Goal: Information Seeking & Learning: Learn about a topic

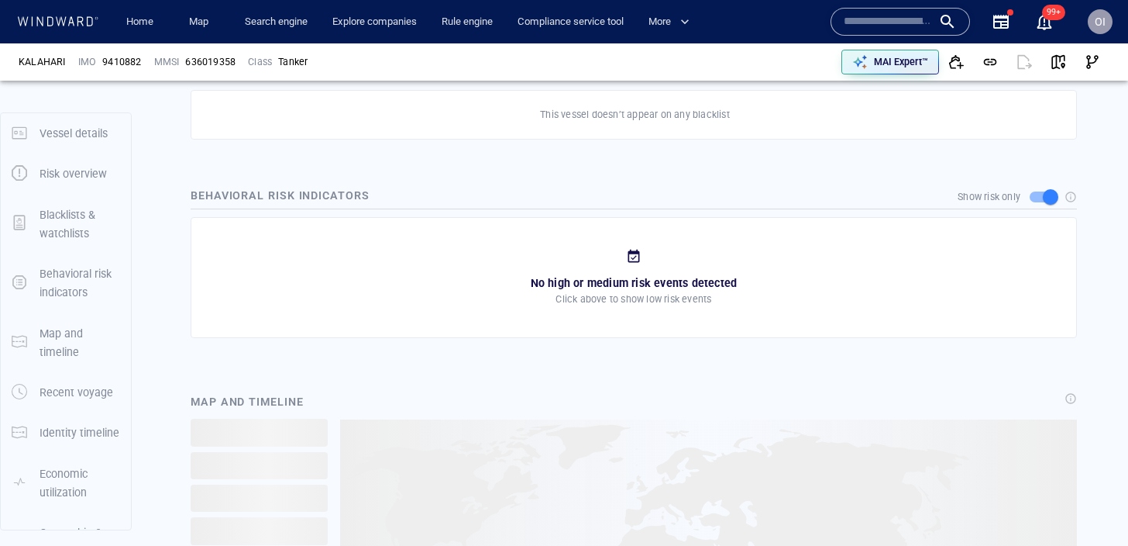
scroll to position [140, 0]
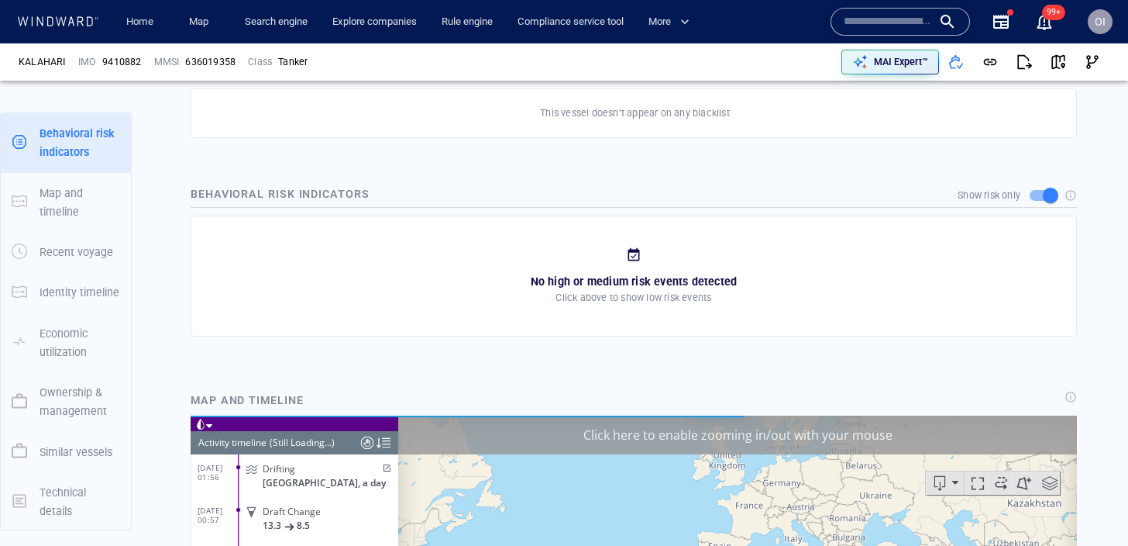
scroll to position [5532, 0]
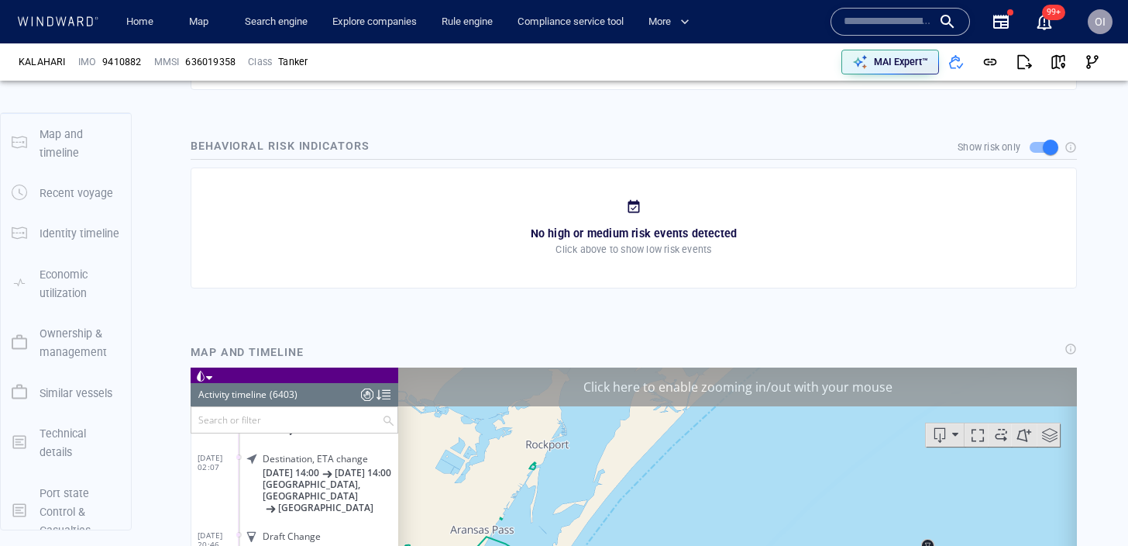
scroll to position [140, 0]
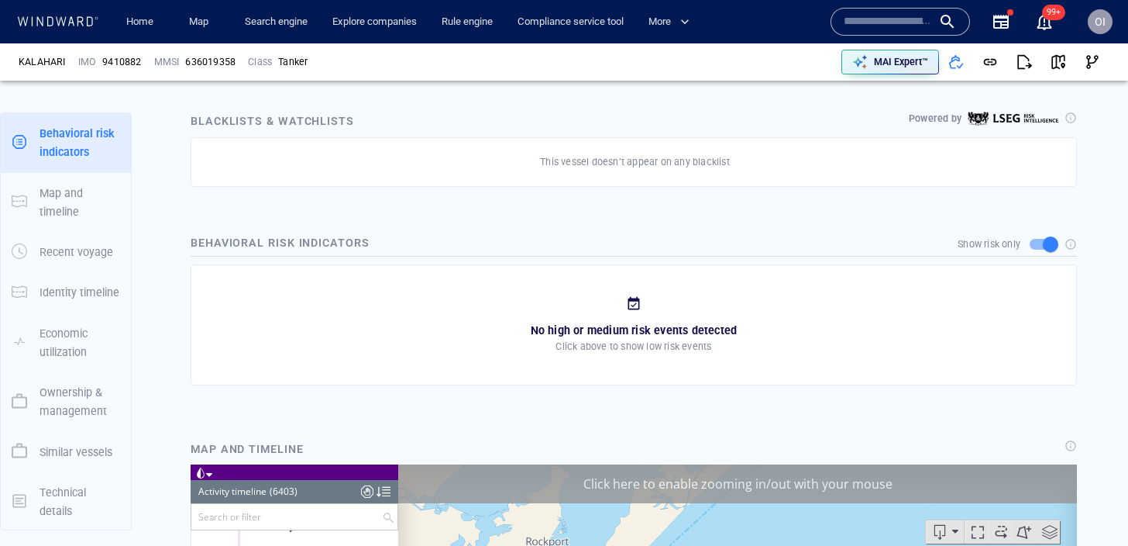
click at [900, 17] on input "text" at bounding box center [888, 21] width 88 height 23
paste input "*******"
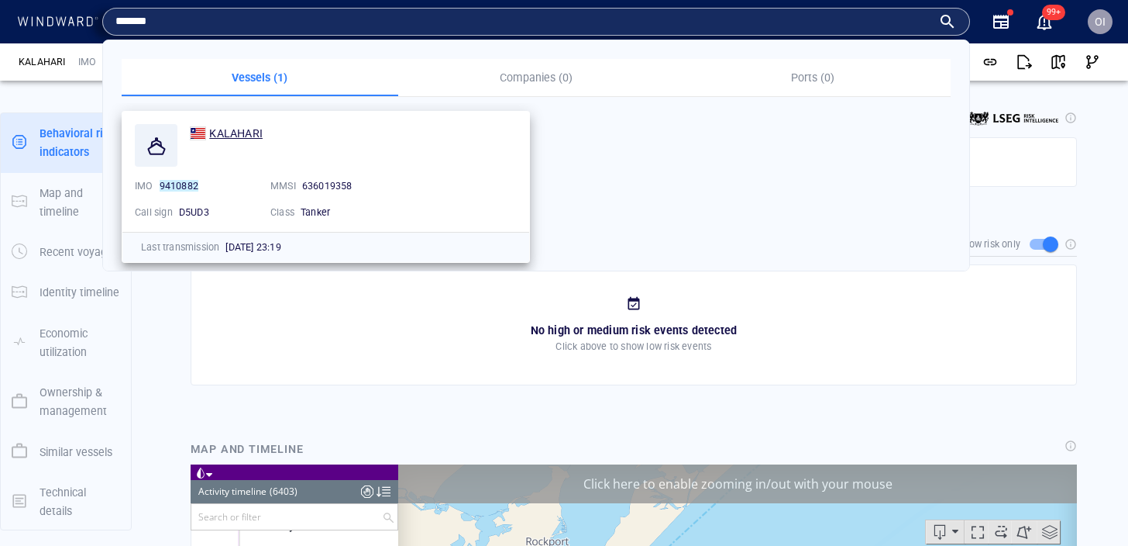
type input "*******"
click at [246, 133] on span "KALAHARI" at bounding box center [235, 133] width 53 height 12
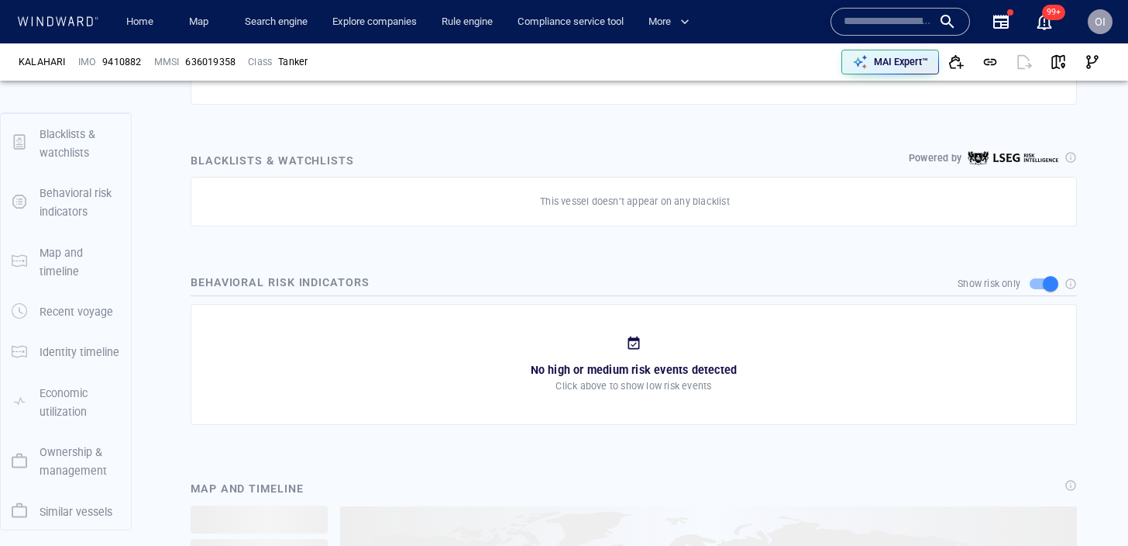
scroll to position [140, 0]
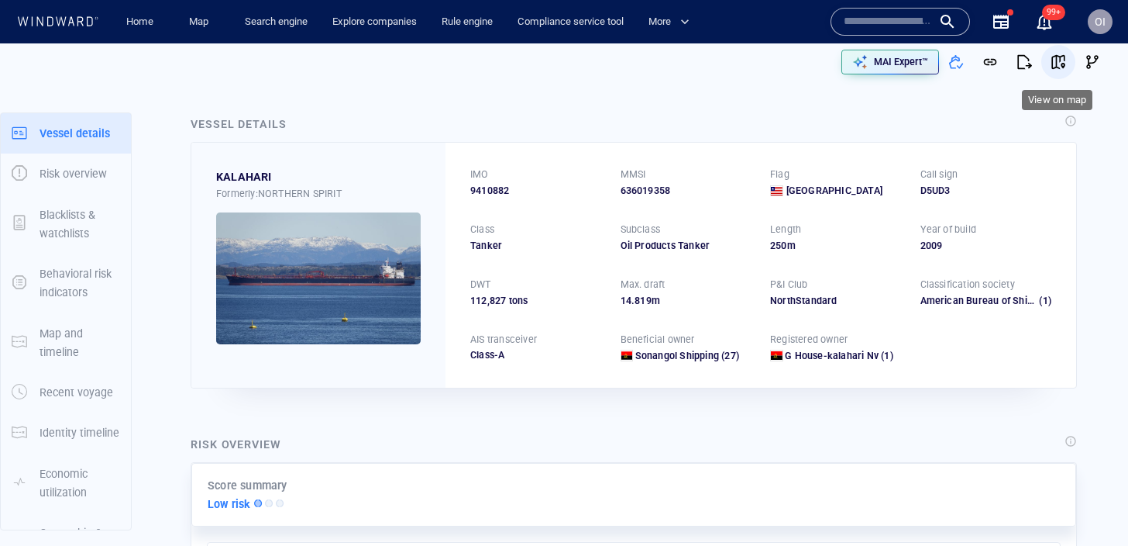
click at [1060, 56] on span "button" at bounding box center [1058, 61] width 15 height 15
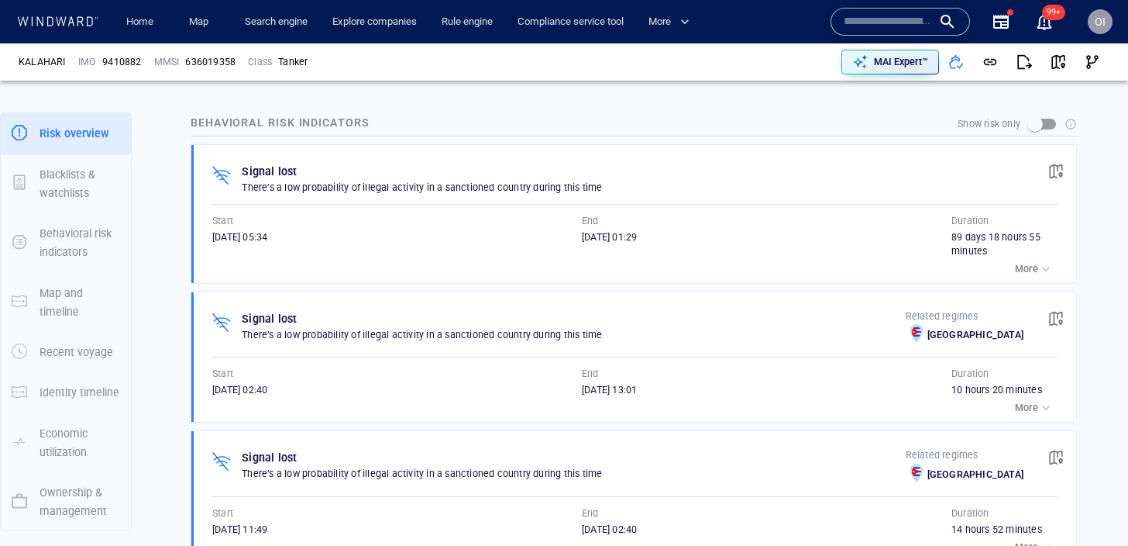
scroll to position [140, 0]
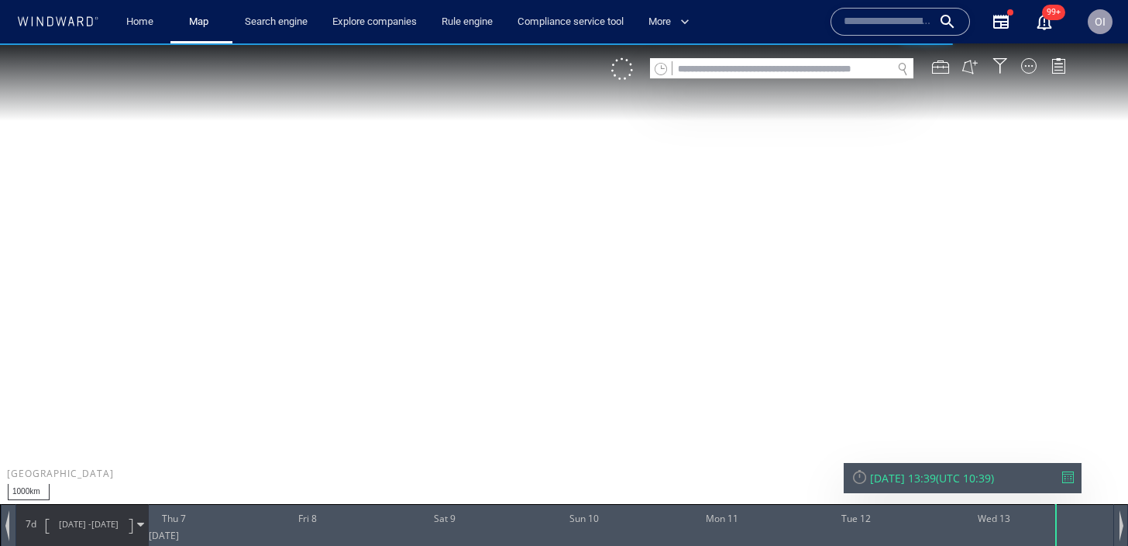
click at [899, 12] on input "text" at bounding box center [888, 21] width 88 height 23
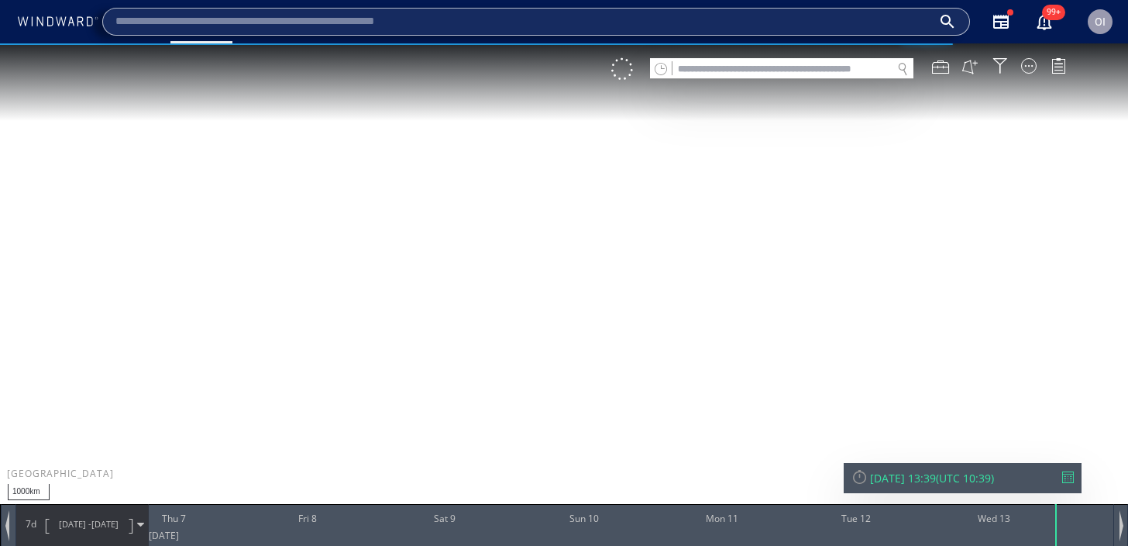
paste input "*******"
type input "*******"
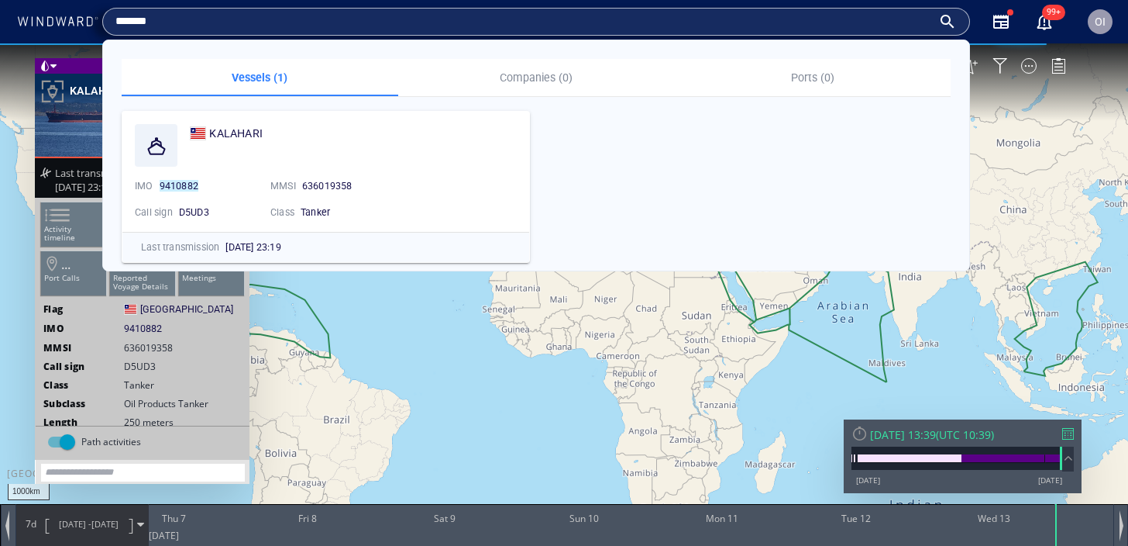
click at [253, 19] on input "*******" at bounding box center [523, 21] width 817 height 23
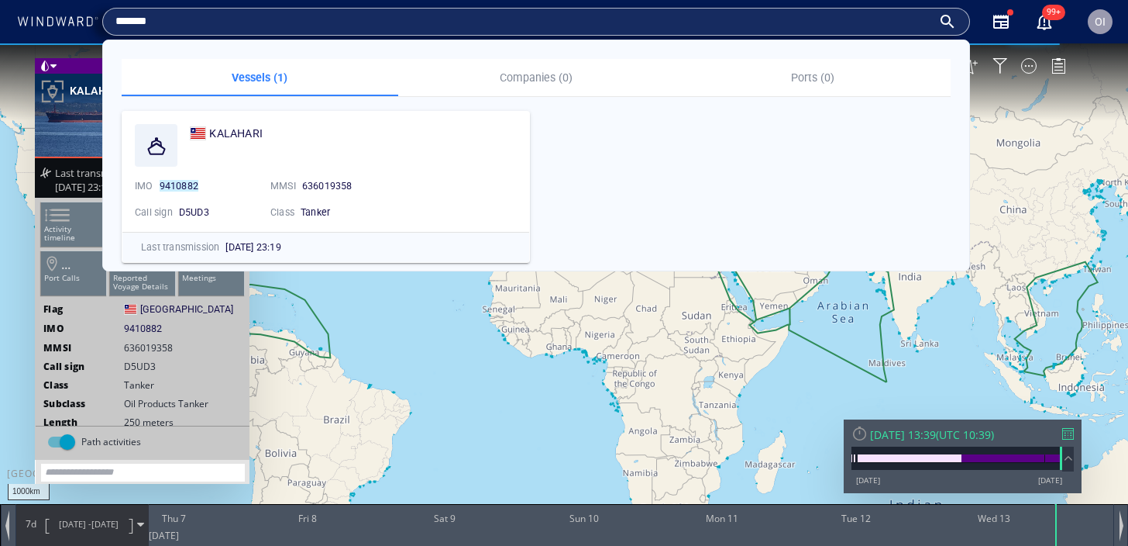
click at [253, 19] on input "*******" at bounding box center [523, 21] width 817 height 23
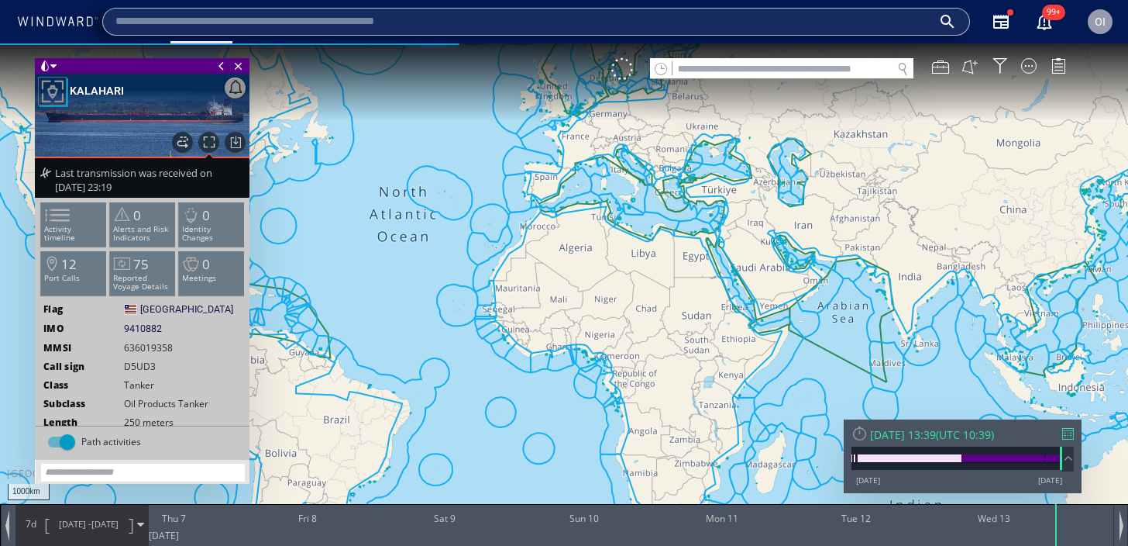
click at [60, 223] on span at bounding box center [47, 215] width 23 height 22
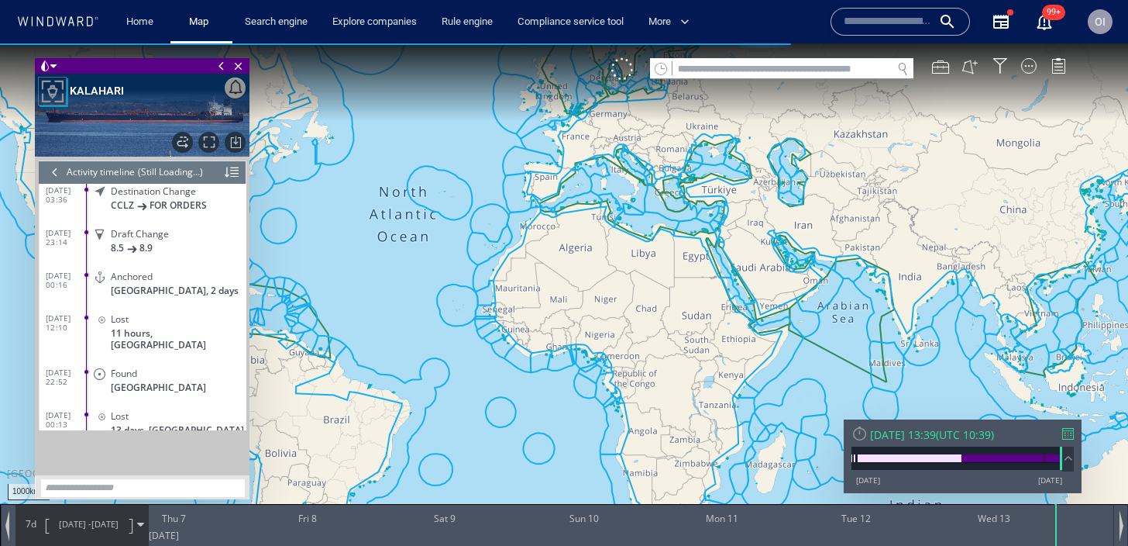
scroll to position [5663, 0]
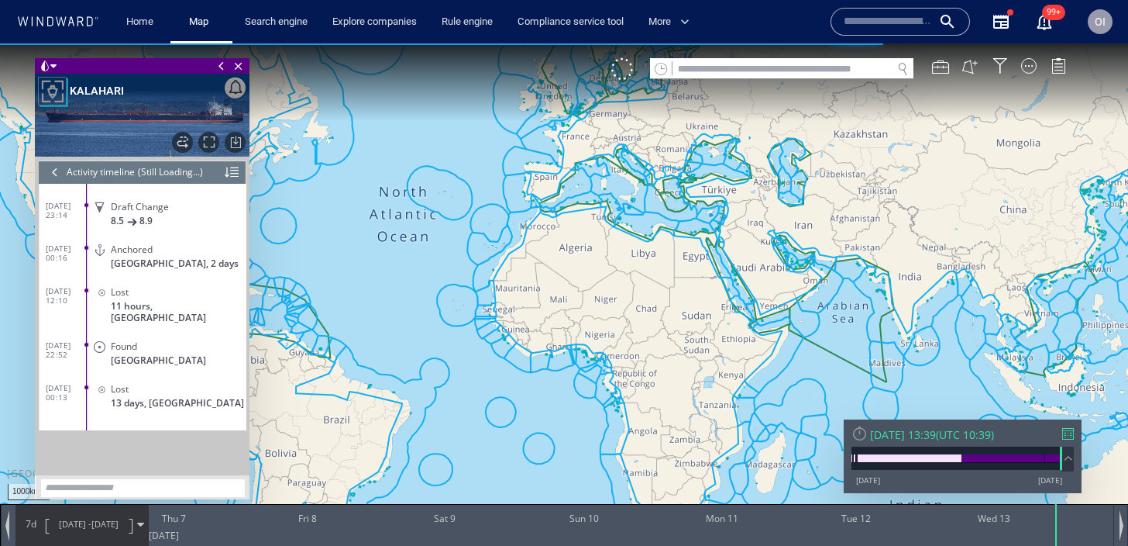
click at [57, 169] on div at bounding box center [54, 171] width 17 height 23
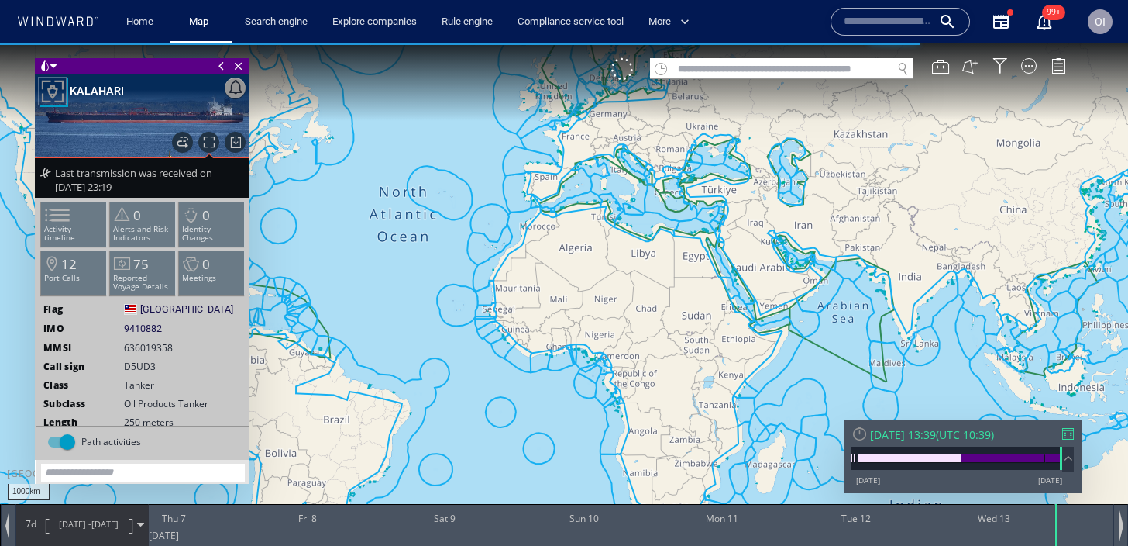
click at [151, 347] on span "636019358" at bounding box center [148, 347] width 49 height 13
click at [182, 347] on div at bounding box center [182, 346] width 12 height 11
drag, startPoint x: 179, startPoint y: 347, endPoint x: 126, endPoint y: 347, distance: 53.5
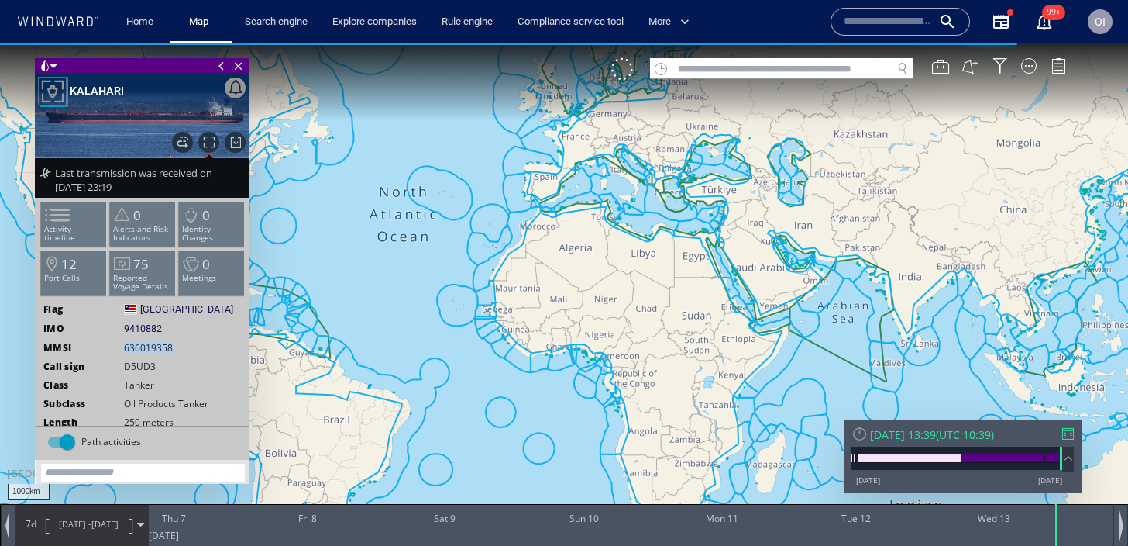
click at [126, 347] on span "636019358" at bounding box center [156, 347] width 64 height 13
copy span "636019358"
click at [710, 71] on input "text" at bounding box center [782, 69] width 219 height 21
paste input "*********"
type input "*********"
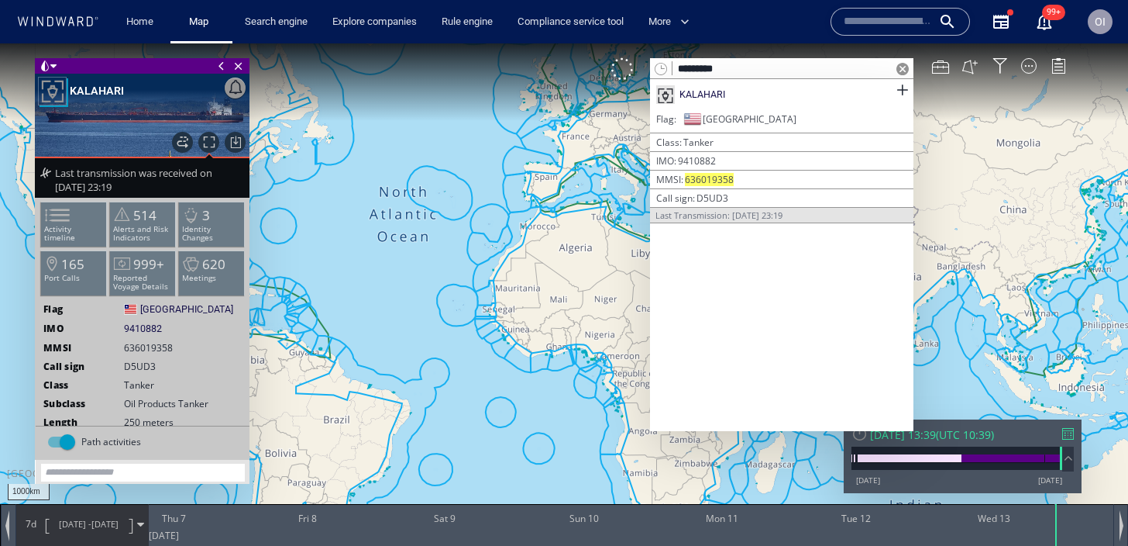
click at [710, 71] on input "*********" at bounding box center [782, 69] width 219 height 21
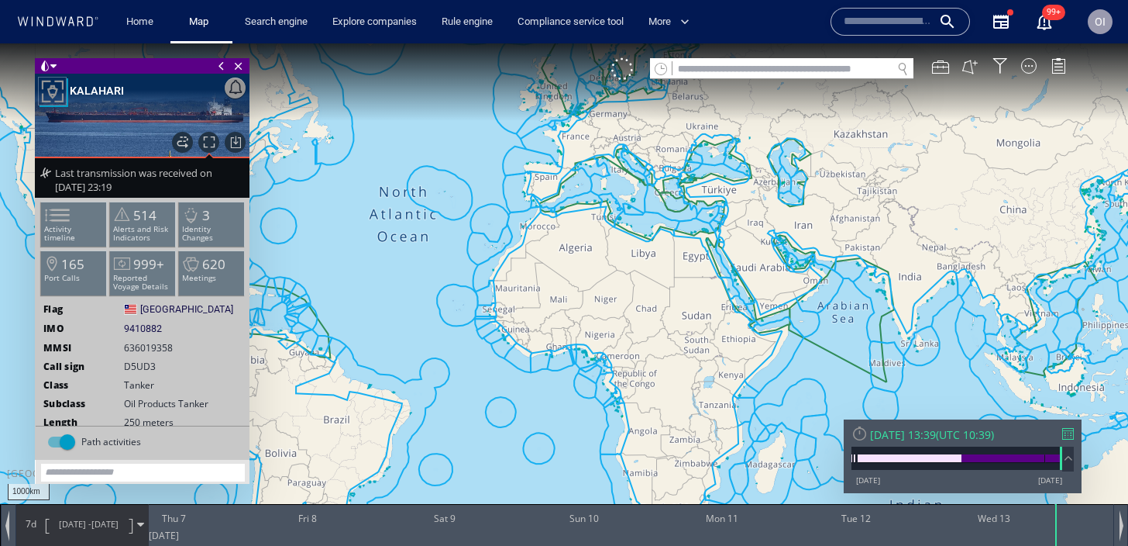
paste input "*******"
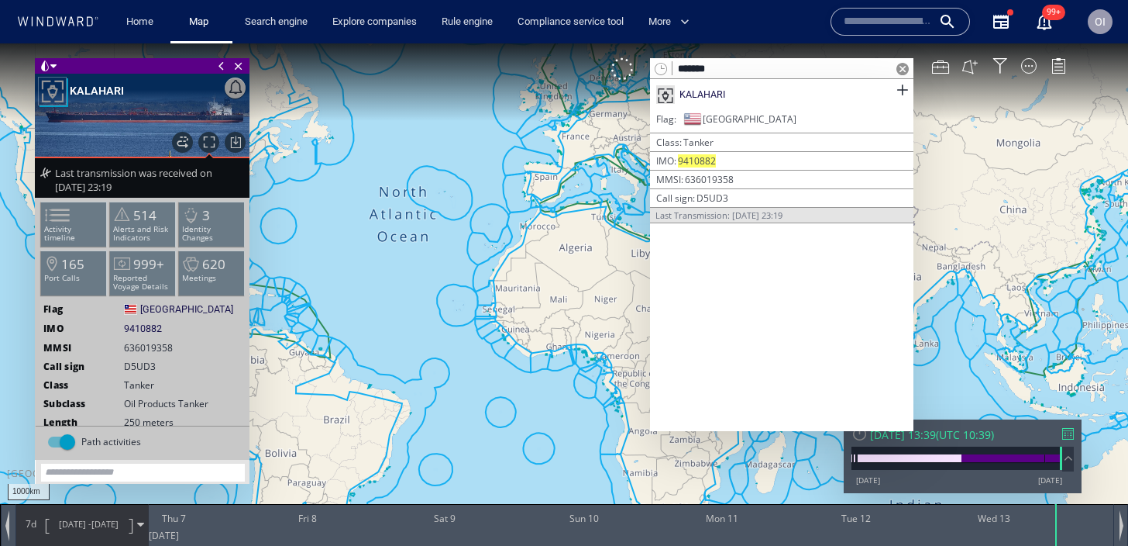
type input "*******"
click at [905, 73] on span at bounding box center [903, 69] width 12 height 12
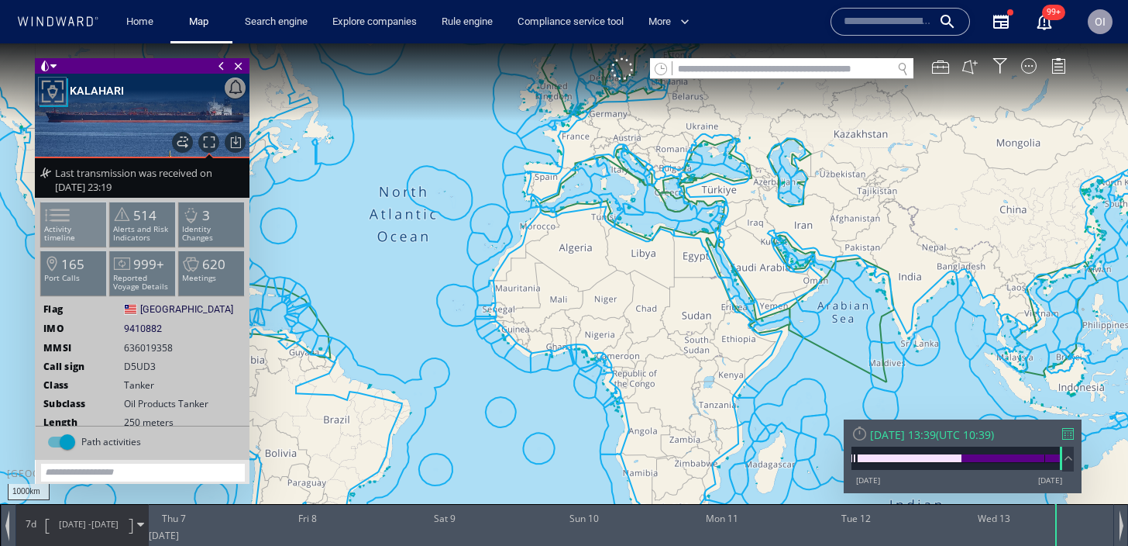
click at [60, 222] on span at bounding box center [47, 215] width 23 height 22
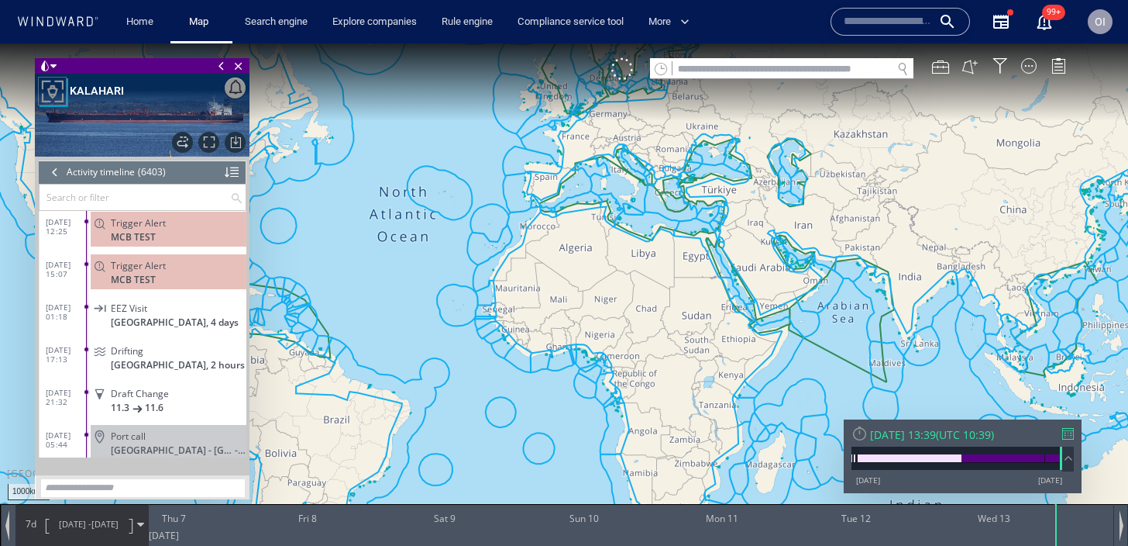
scroll to position [257456, 0]
click at [93, 188] on input "text" at bounding box center [135, 197] width 191 height 26
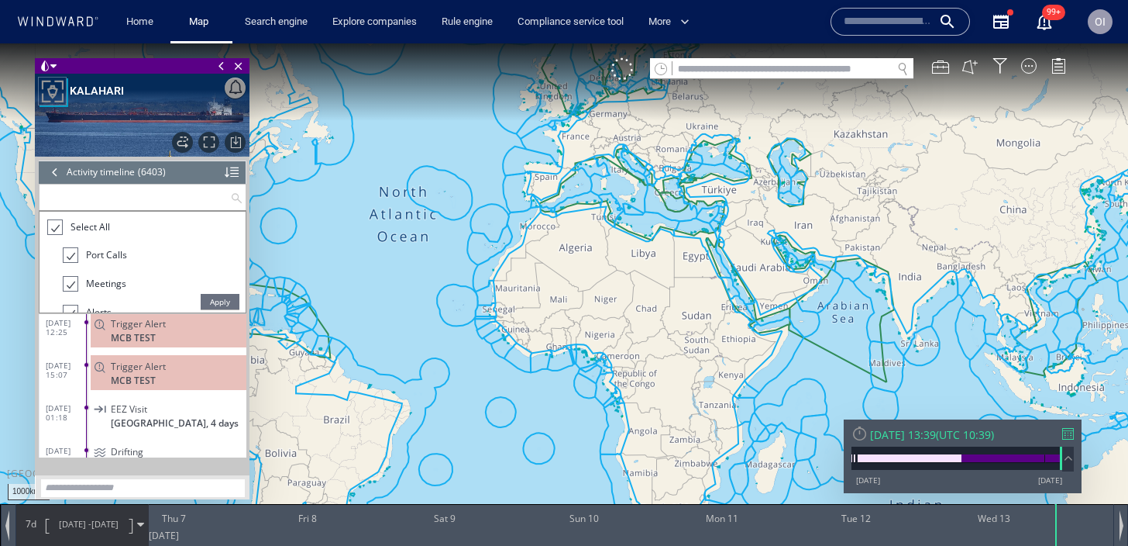
click at [56, 219] on div at bounding box center [53, 228] width 15 height 18
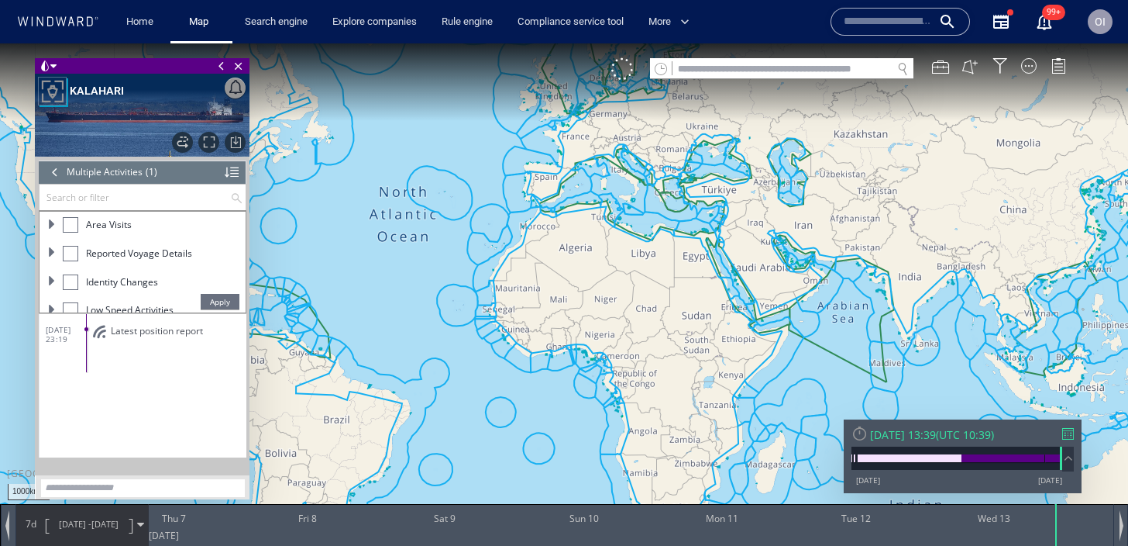
scroll to position [186, 0]
click at [53, 297] on span at bounding box center [51, 295] width 9 height 9
click at [83, 271] on div at bounding box center [77, 268] width 15 height 15
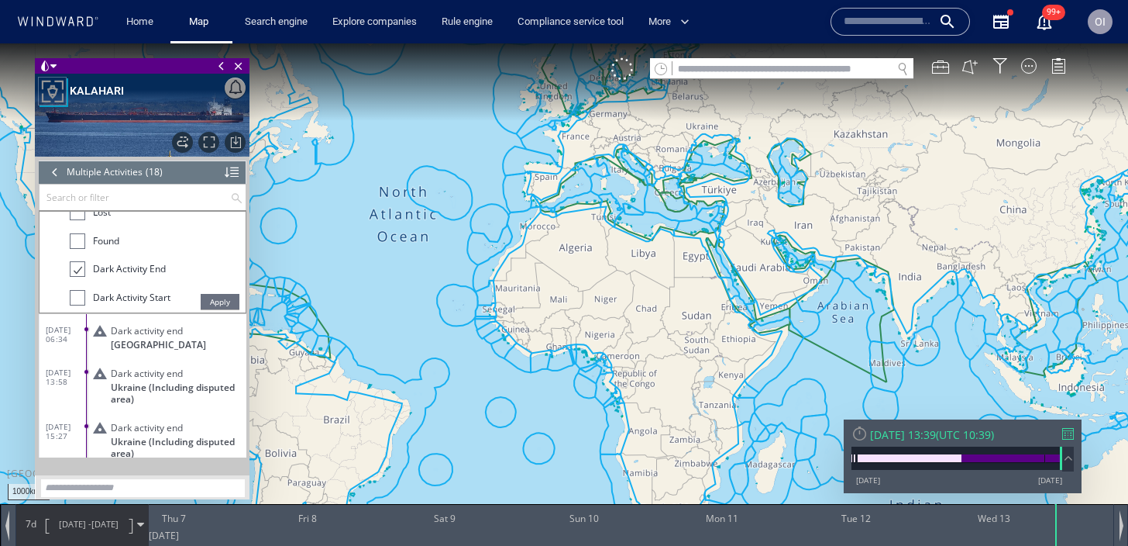
click at [81, 288] on li "Dark Activity Start" at bounding box center [158, 302] width 176 height 29
click at [81, 297] on div at bounding box center [77, 297] width 15 height 15
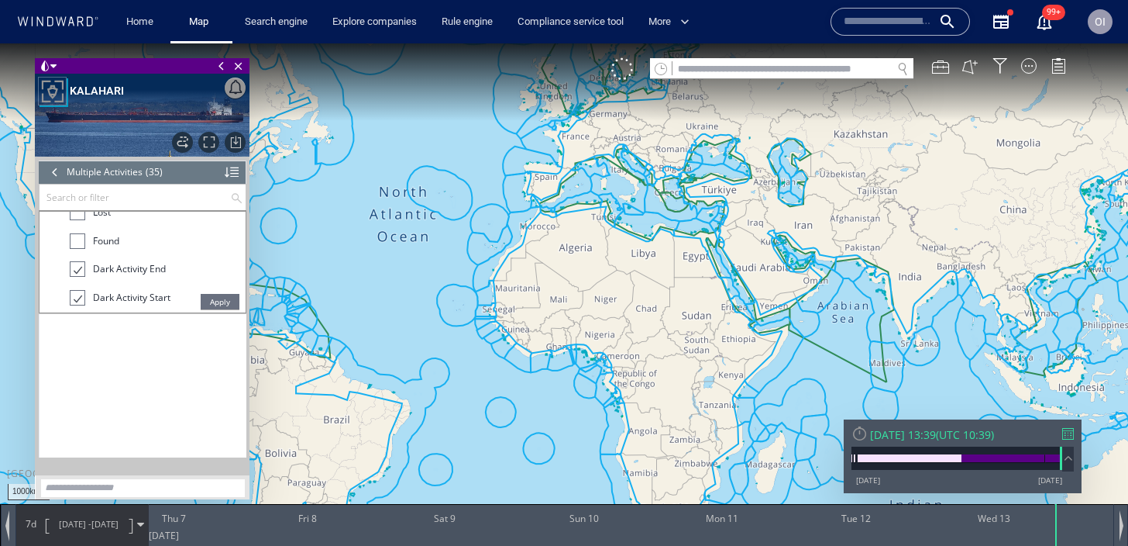
scroll to position [623, 0]
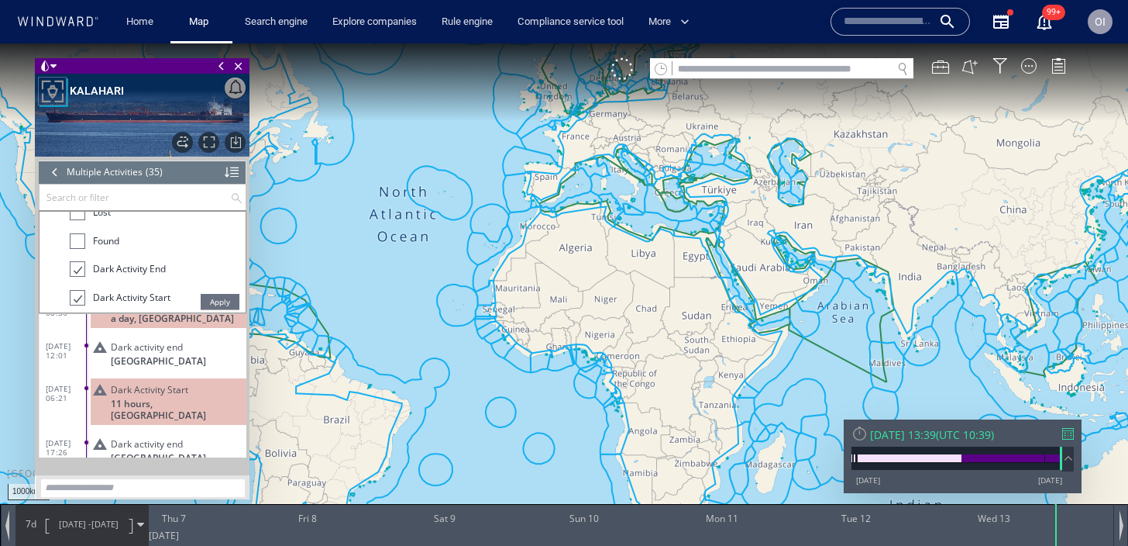
click at [212, 296] on span "Apply" at bounding box center [220, 301] width 39 height 15
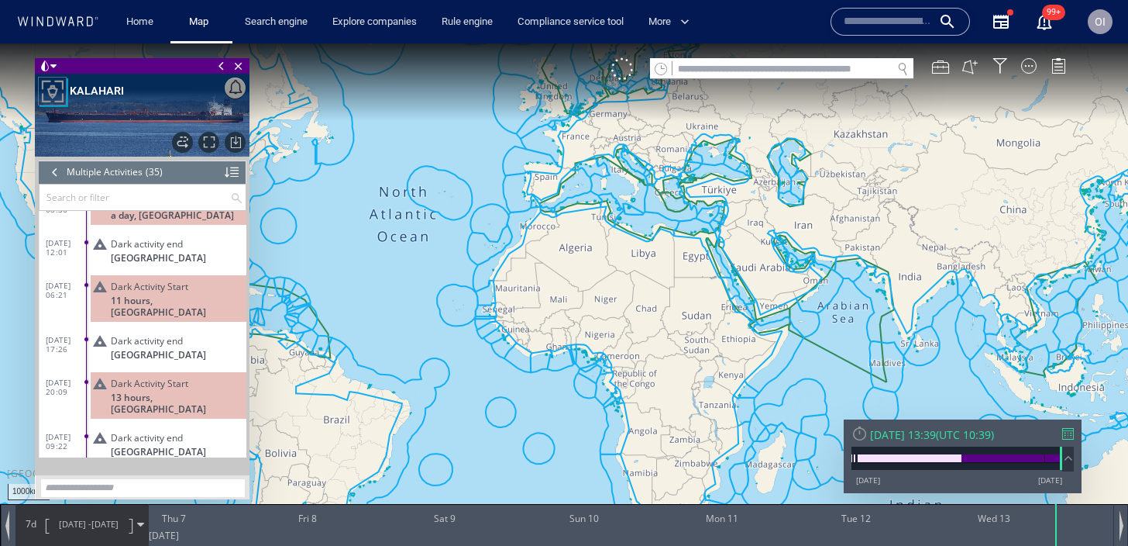
scroll to position [1261, 0]
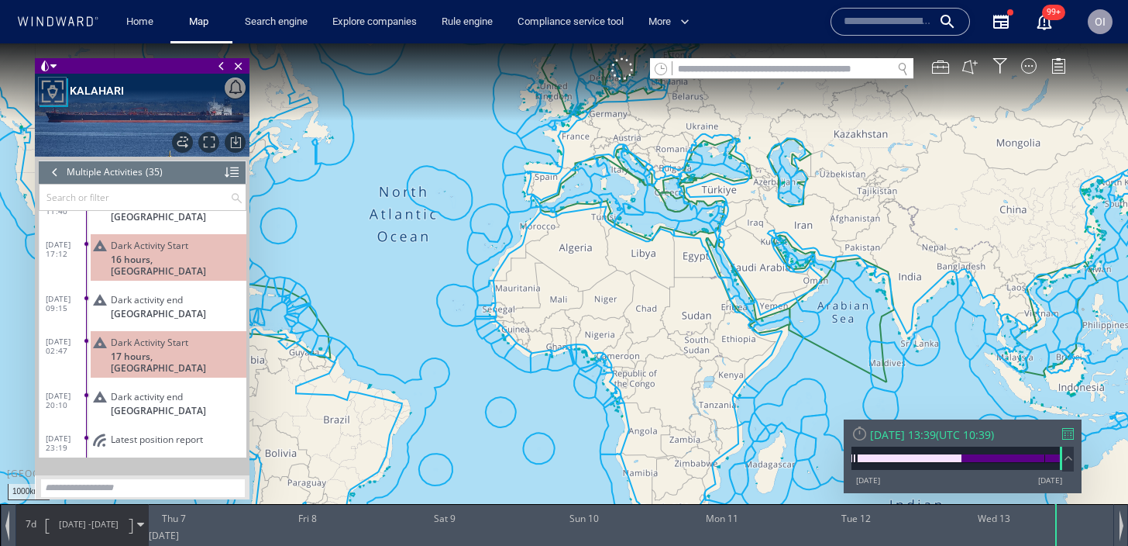
click at [55, 172] on div at bounding box center [54, 171] width 17 height 23
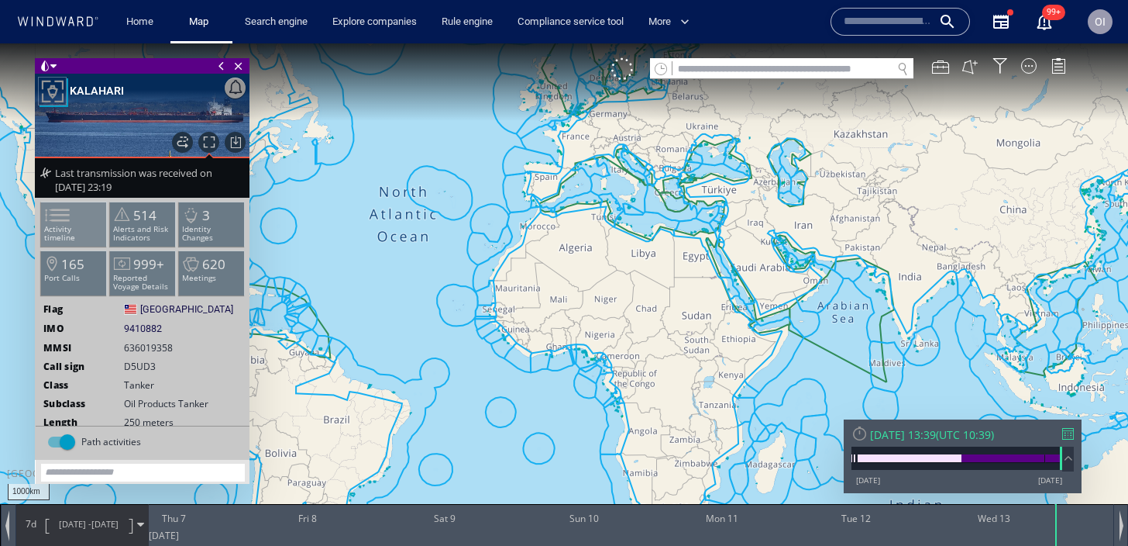
click at [87, 219] on li "Activity timeline" at bounding box center [74, 223] width 66 height 45
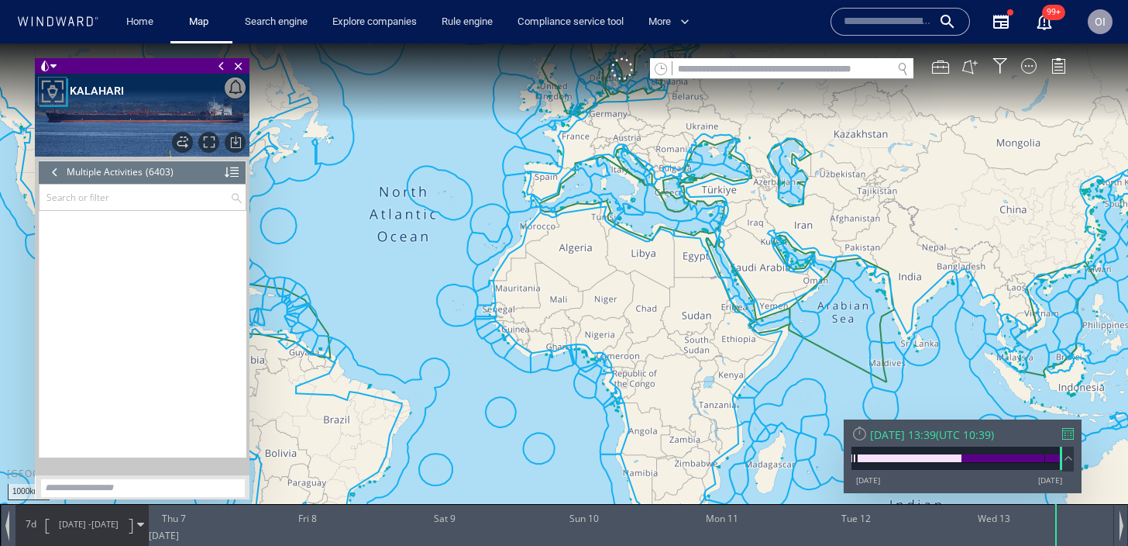
scroll to position [272663, 0]
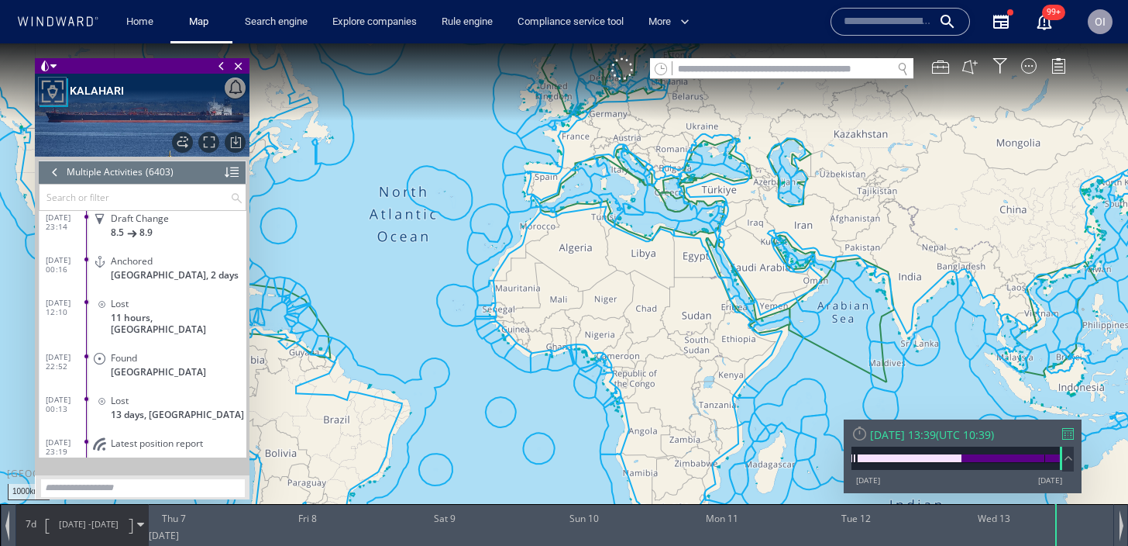
click at [86, 200] on input "text" at bounding box center [135, 197] width 191 height 26
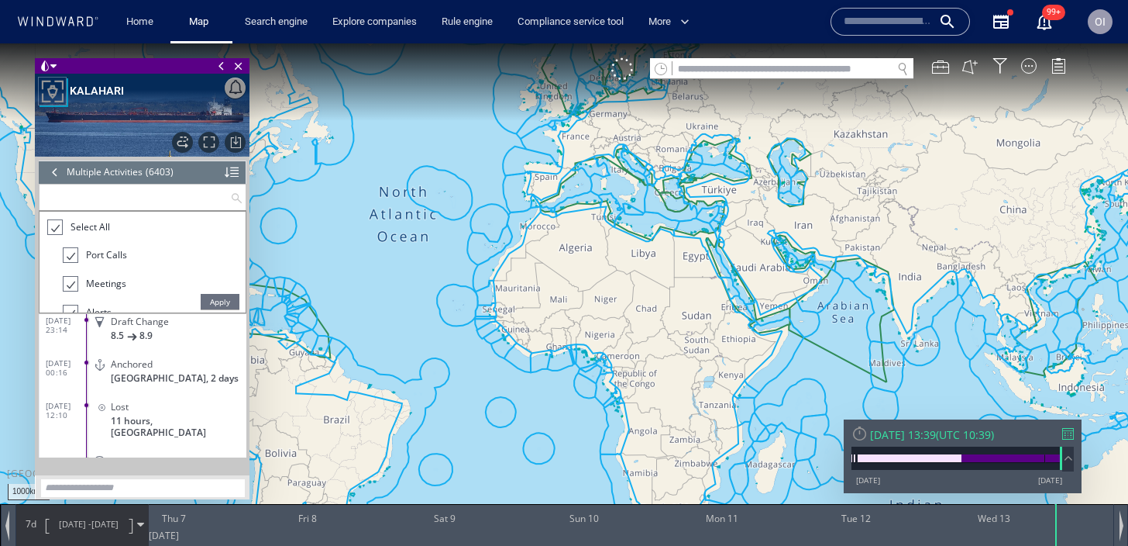
click at [57, 232] on div at bounding box center [53, 228] width 15 height 18
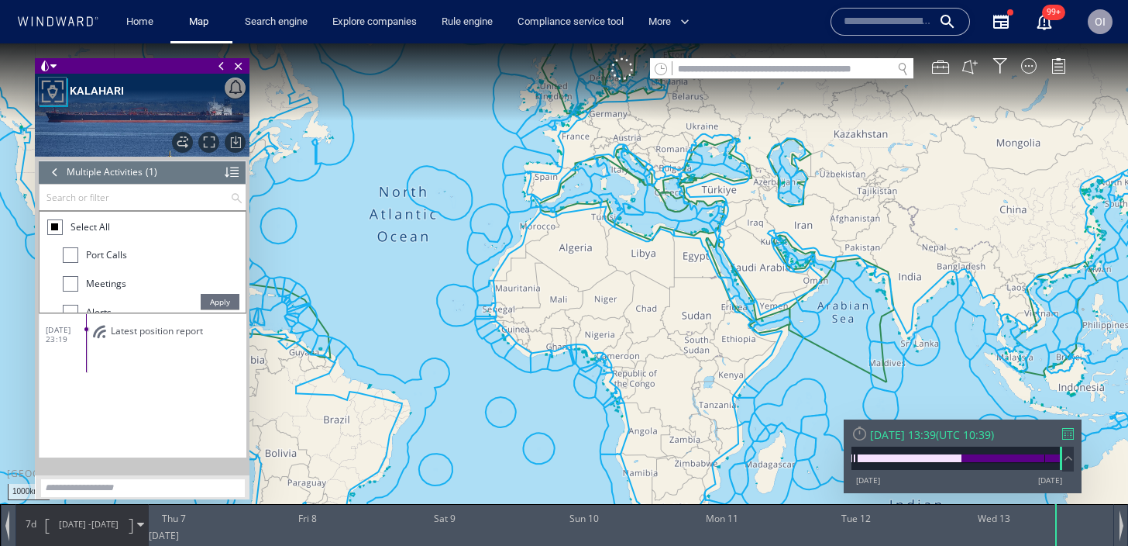
scroll to position [0, 0]
click at [57, 232] on div at bounding box center [54, 226] width 15 height 15
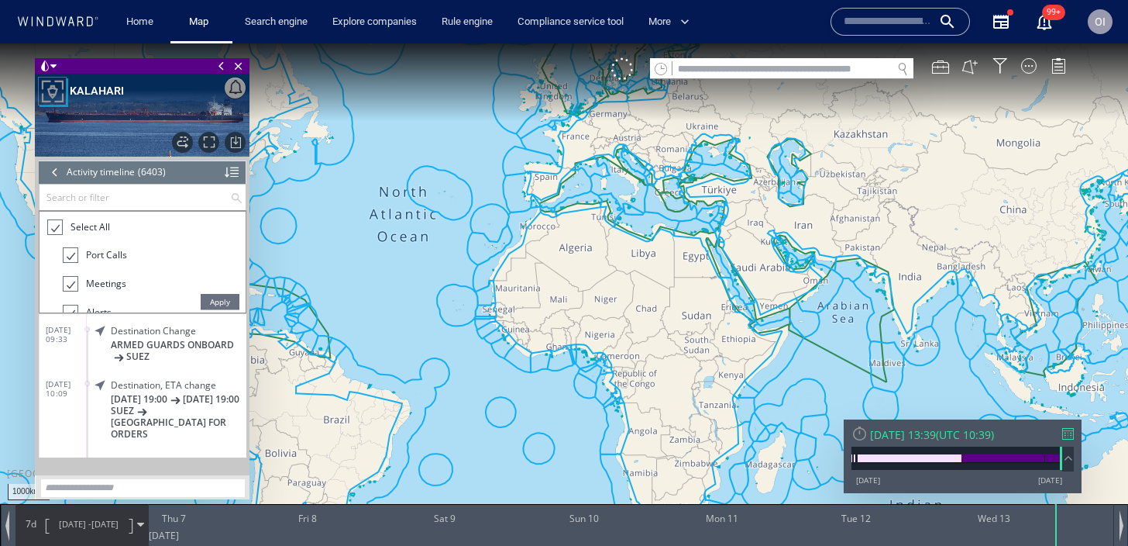
click at [222, 306] on span "Apply" at bounding box center [220, 301] width 39 height 15
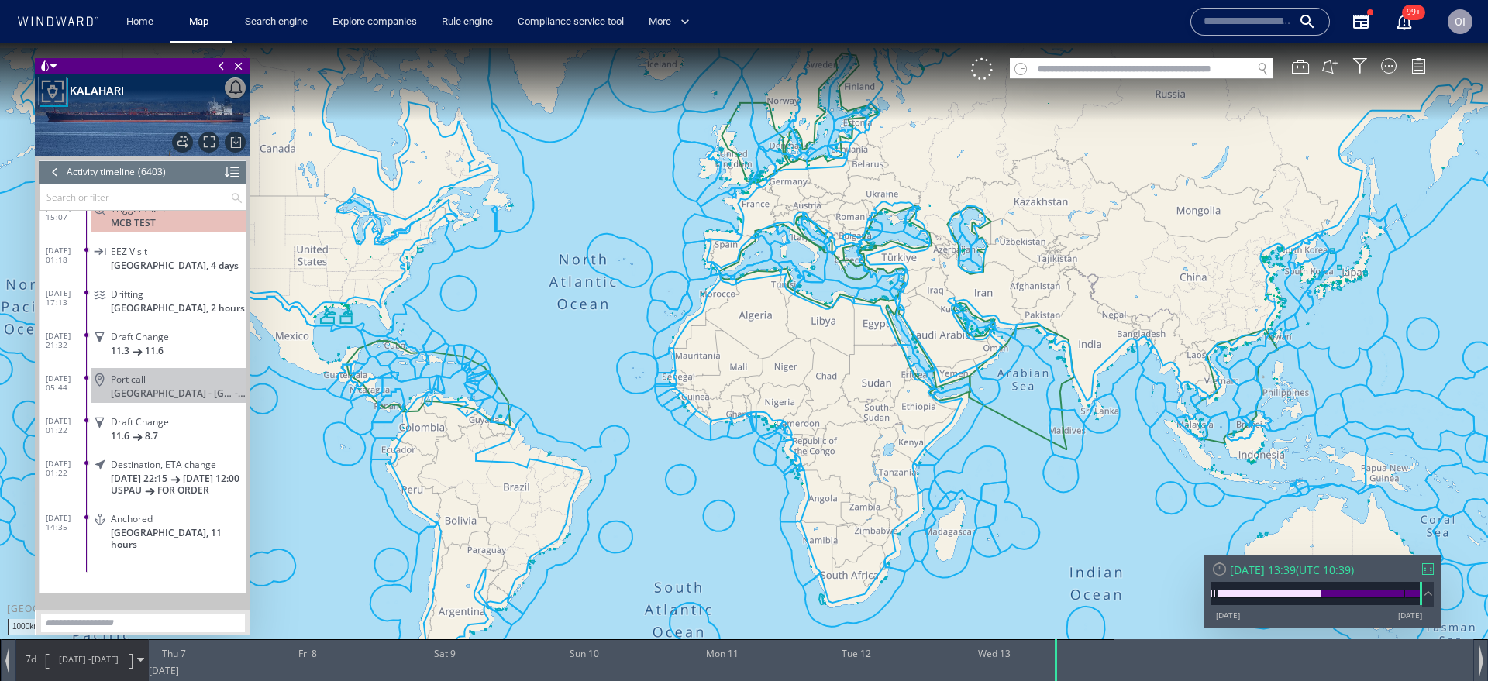
scroll to position [257510, 0]
click at [1128, 27] on input "text" at bounding box center [1247, 21] width 88 height 23
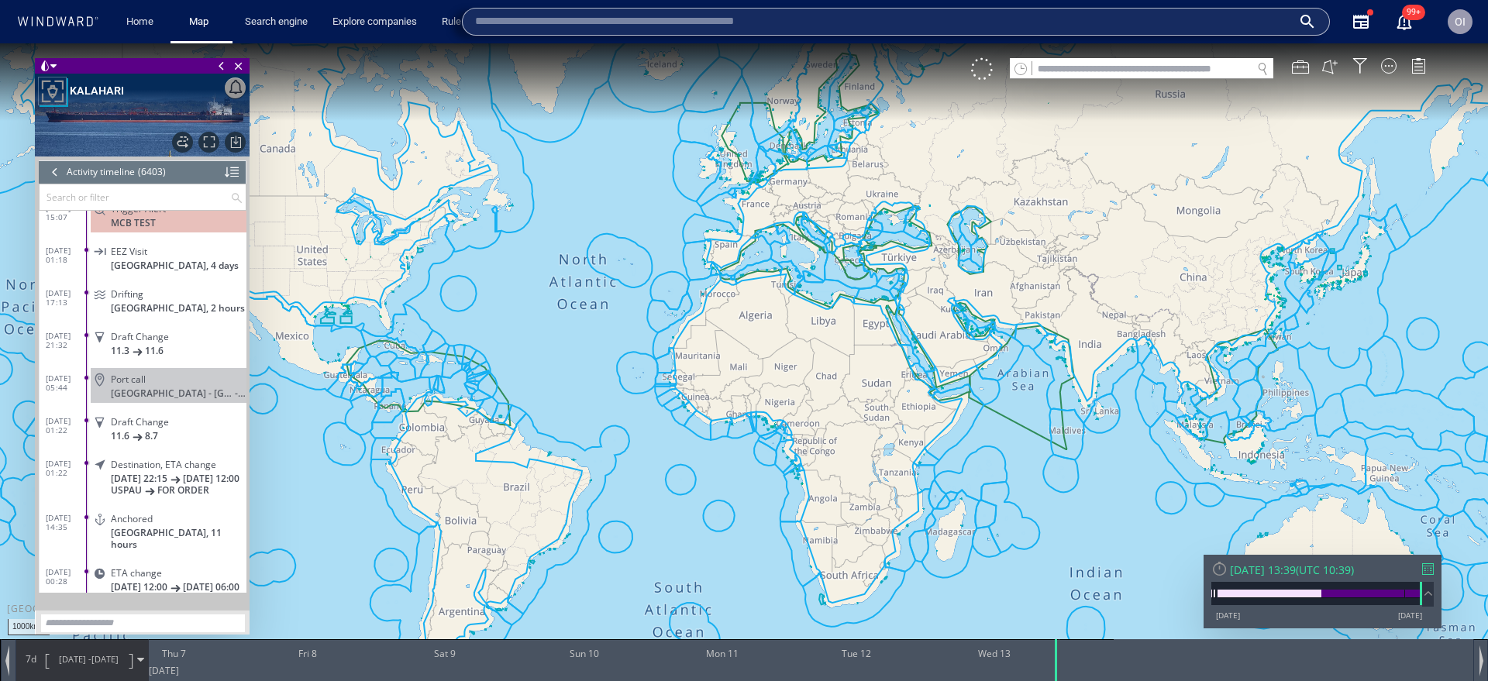
paste input "*******"
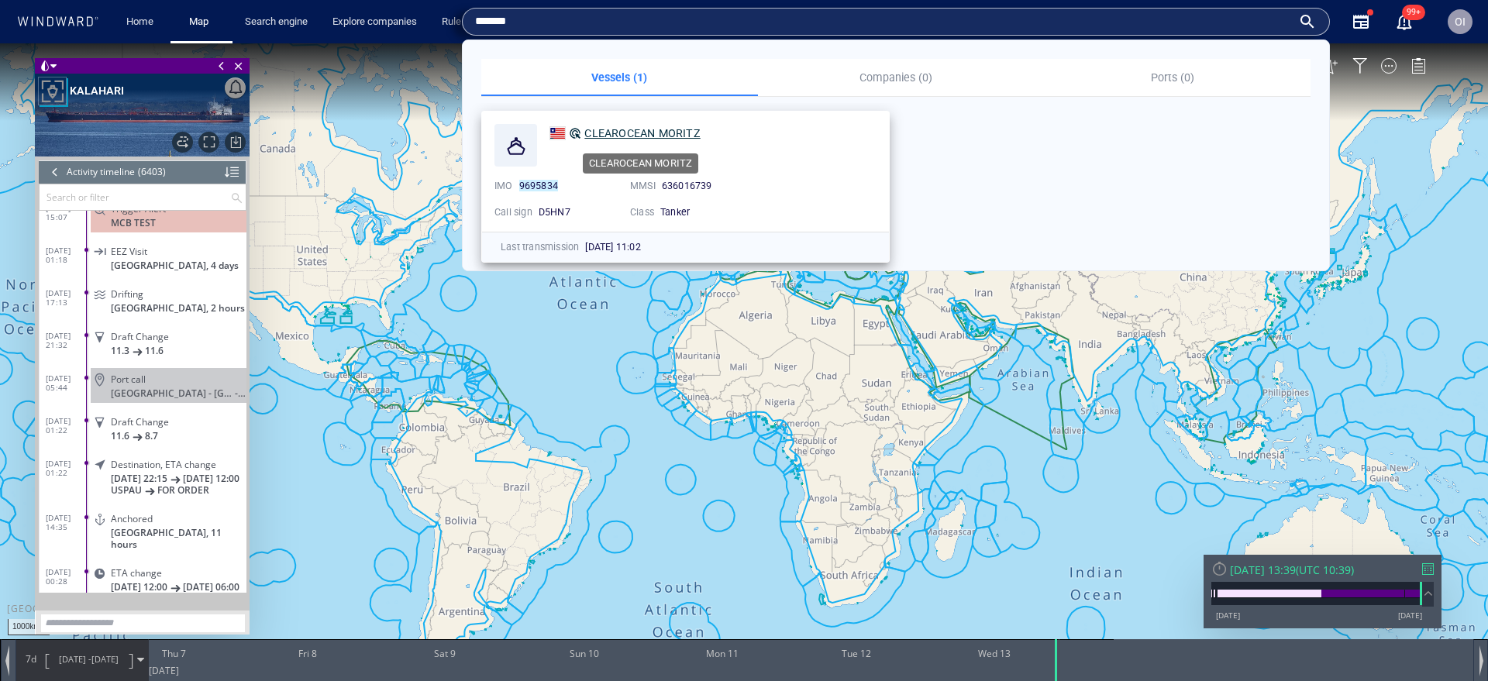
type input "*******"
click at [608, 129] on span "CLEAROCEAN MORITZ" at bounding box center [641, 133] width 115 height 12
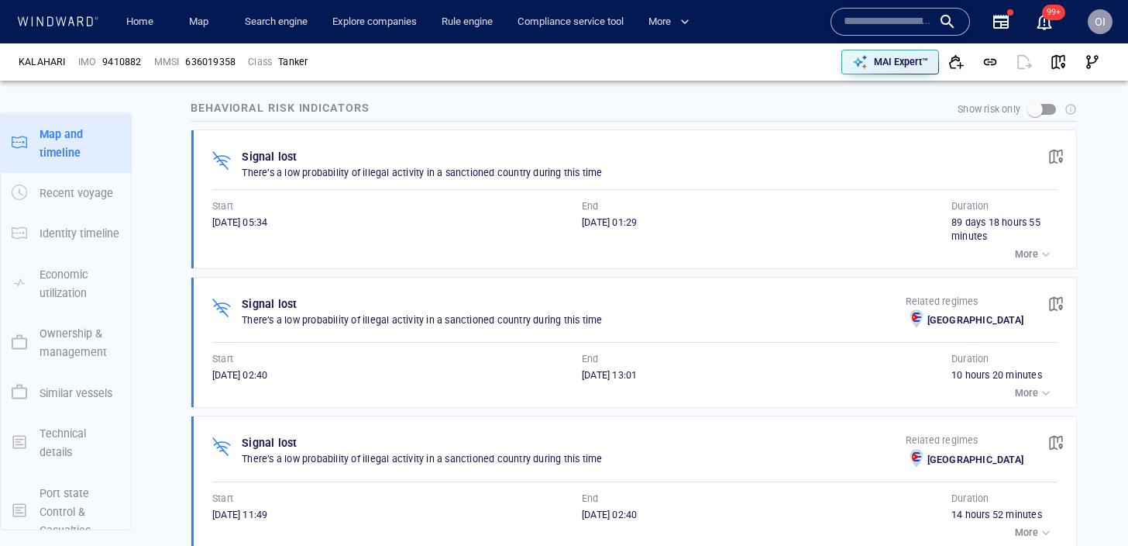
scroll to position [140, 0]
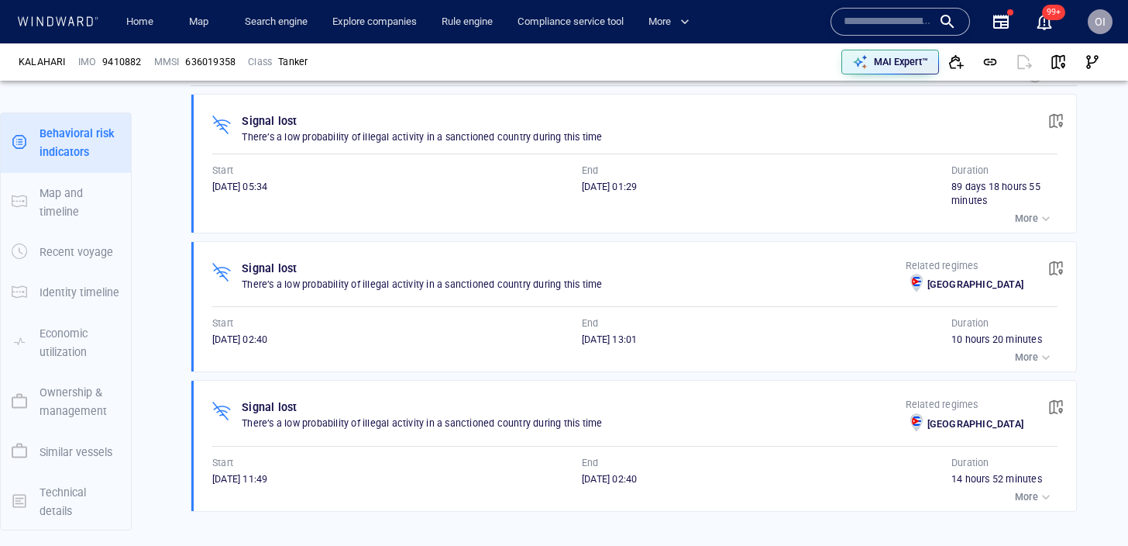
scroll to position [879, 0]
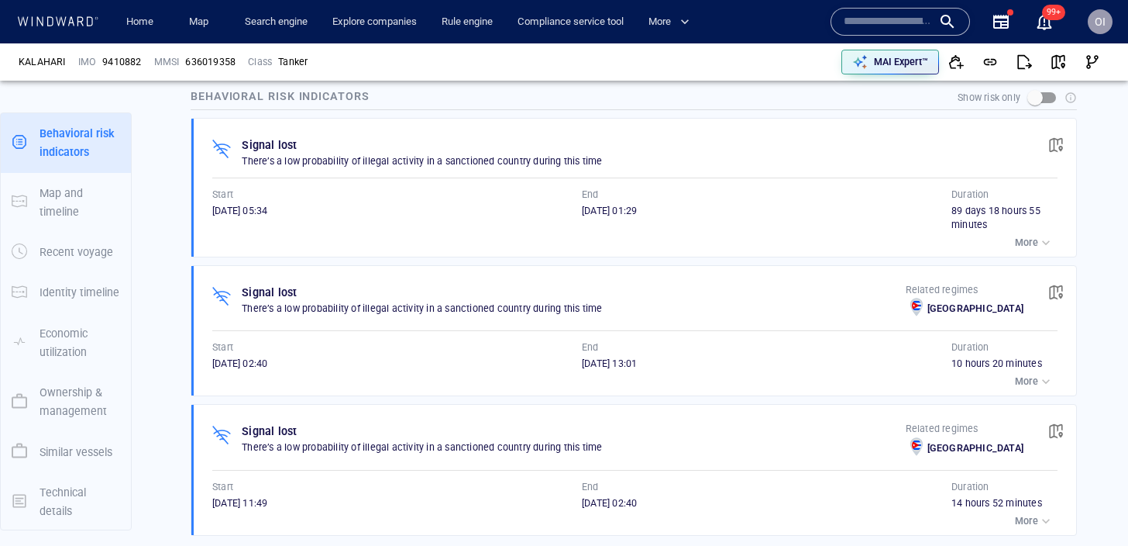
click at [260, 148] on p "Signal lost" at bounding box center [269, 145] width 55 height 19
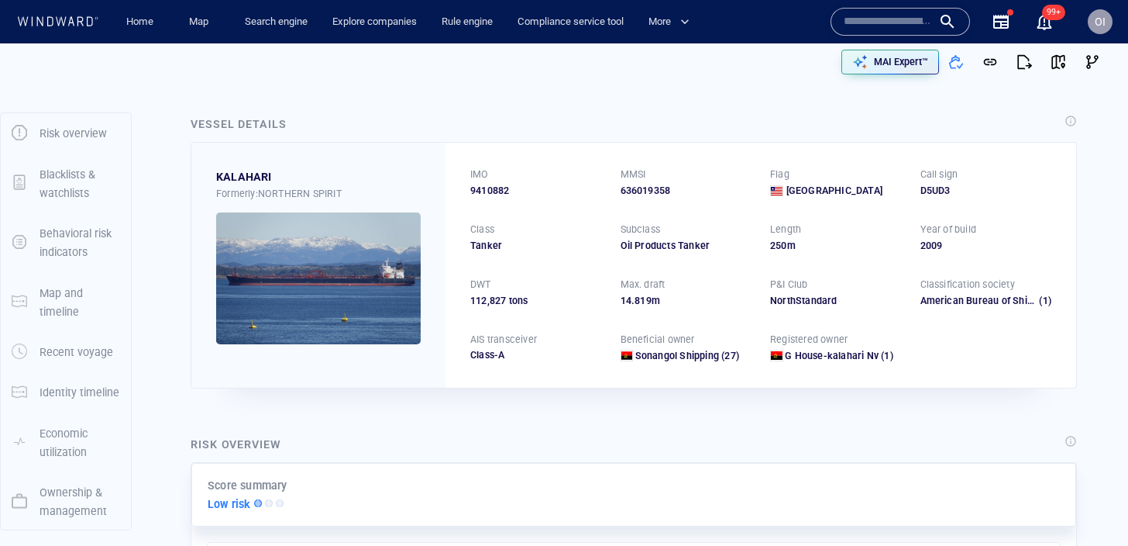
scroll to position [0, 0]
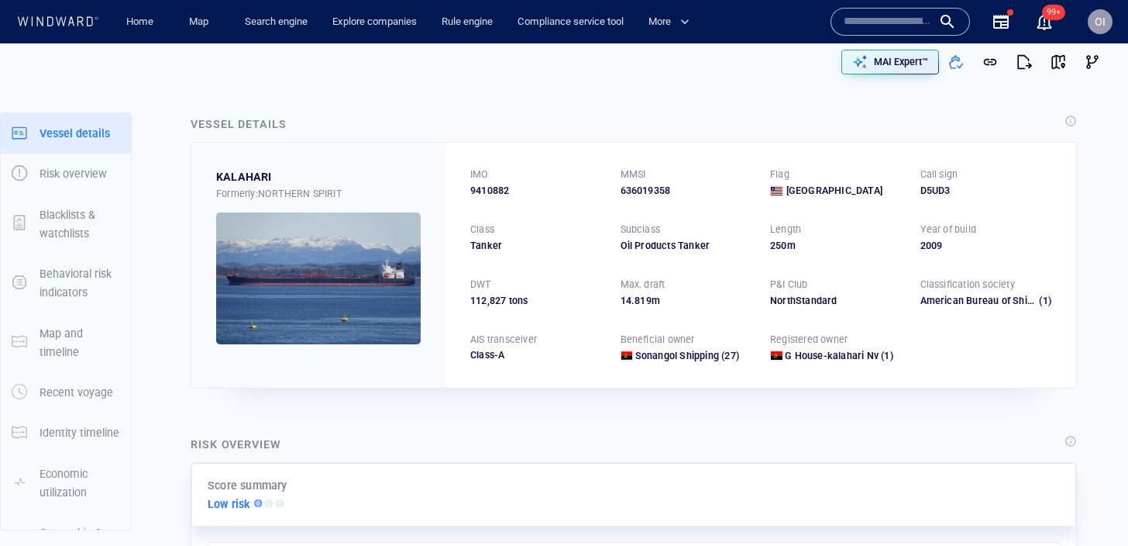
click at [649, 184] on div "636019358" at bounding box center [687, 191] width 132 height 14
click at [480, 182] on div "IMO" at bounding box center [479, 174] width 25 height 20
click at [480, 185] on span "9410882" at bounding box center [489, 191] width 39 height 14
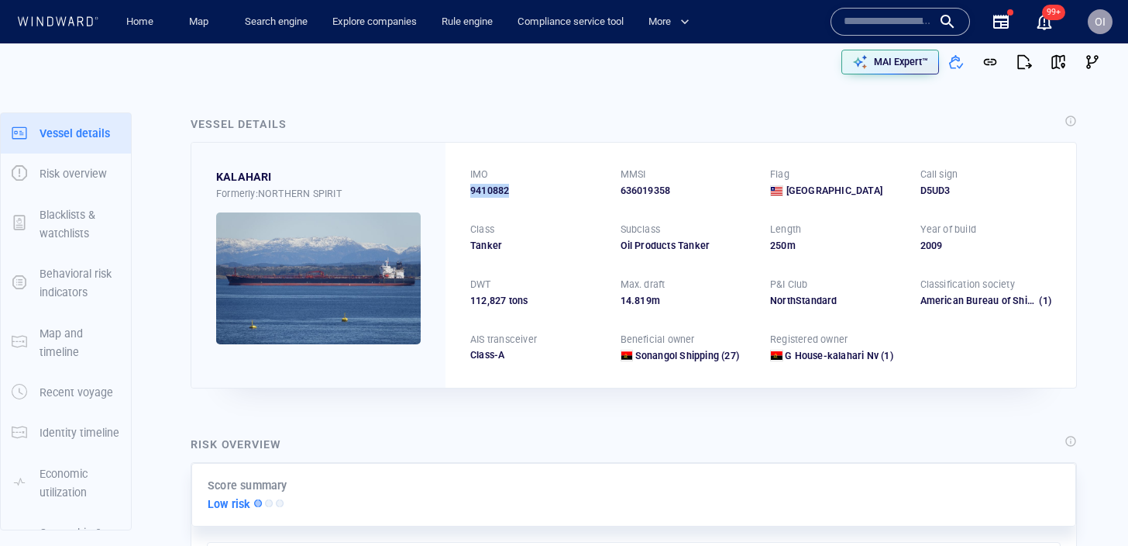
click at [480, 185] on span "9410882" at bounding box center [489, 191] width 39 height 14
copy span "9410882"
click at [535, 146] on div "IMO 9410882 MMSI 636019358 Flag Liberia Call sign D5UD3 Class Tanker Subclass O…" at bounding box center [761, 265] width 631 height 244
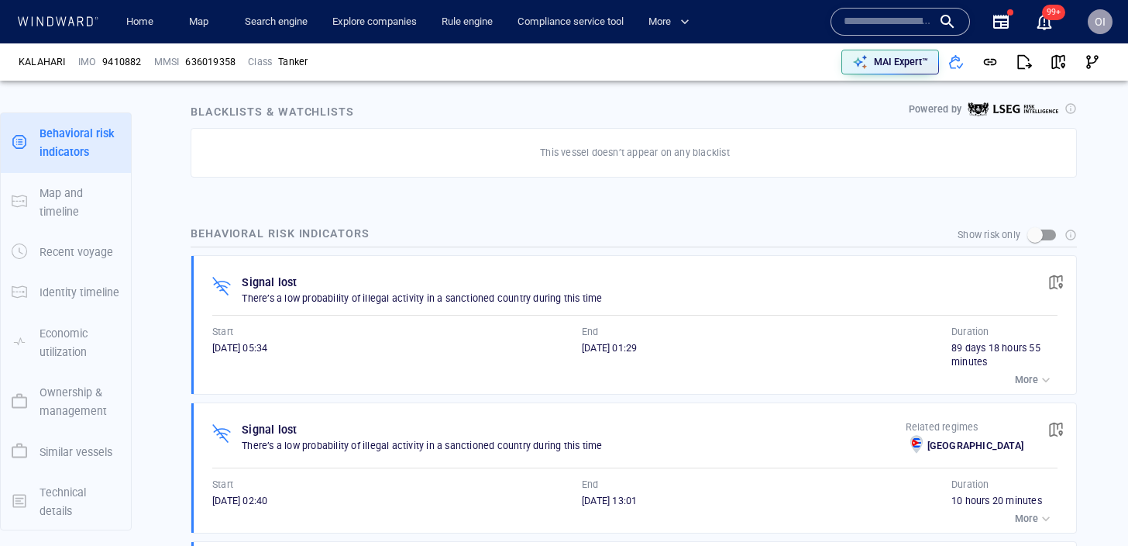
scroll to position [740, 0]
click at [501, 328] on div "Start" at bounding box center [397, 333] width 376 height 20
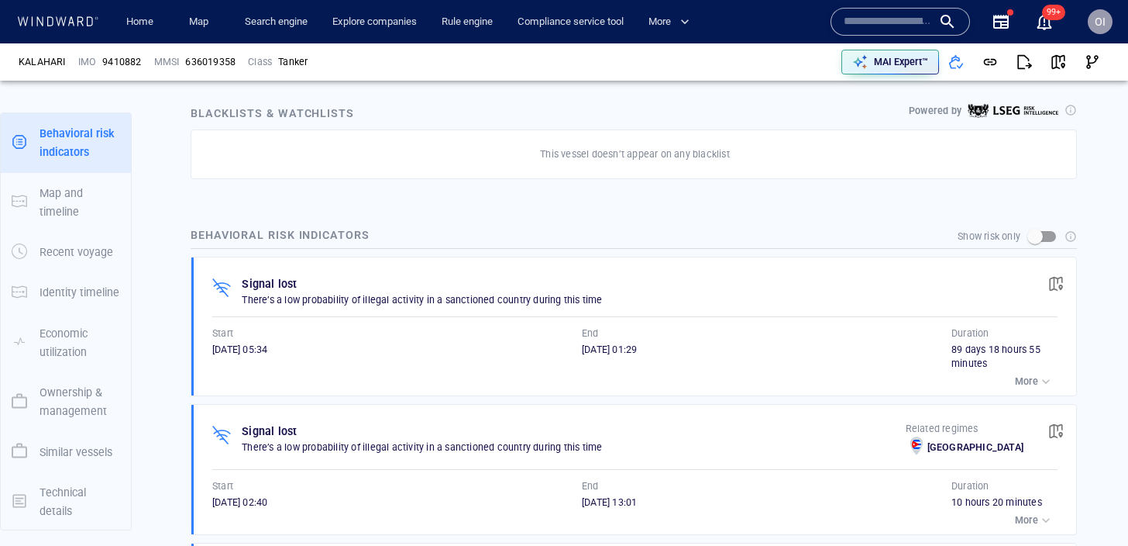
click at [623, 347] on span "25/04/2025 01:29" at bounding box center [609, 349] width 55 height 12
click at [991, 351] on div "89 days 18 hours 55 minutes" at bounding box center [1005, 357] width 106 height 28
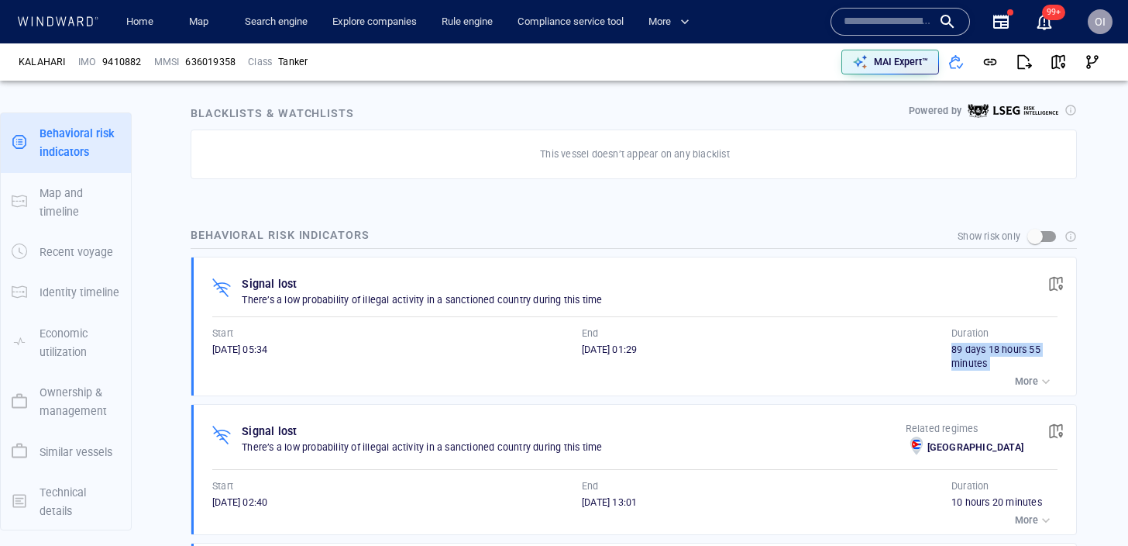
click at [991, 351] on div "89 days 18 hours 55 minutes" at bounding box center [1005, 357] width 106 height 28
click at [239, 353] on span "25/01/2025 05:34" at bounding box center [239, 349] width 55 height 12
click at [625, 360] on div "25/04/2025 01:29" at bounding box center [767, 357] width 370 height 28
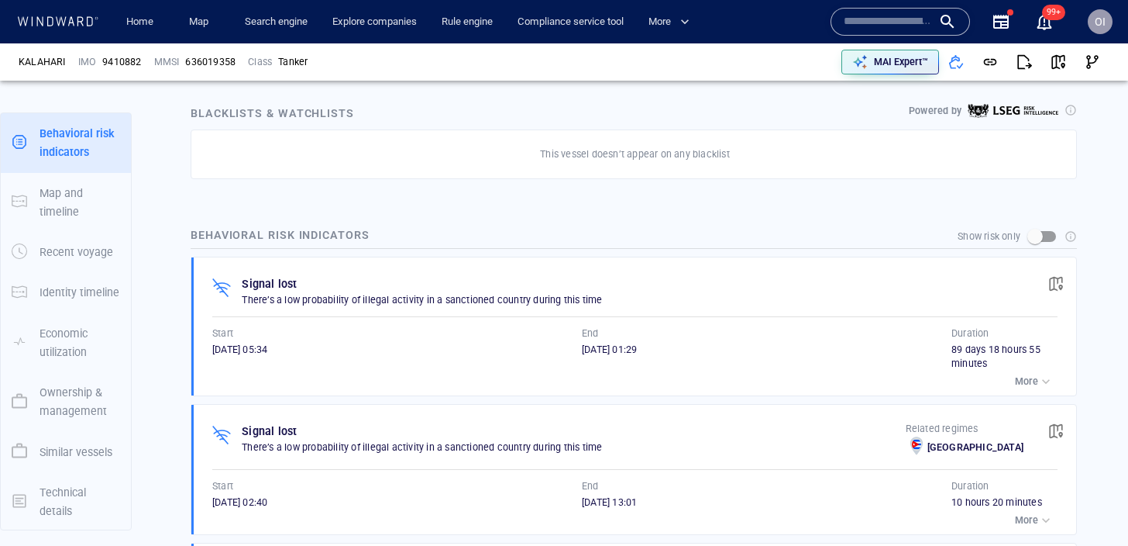
click at [626, 350] on span "25/04/2025 01:29" at bounding box center [609, 349] width 55 height 12
click at [422, 349] on div "25/01/2025 05:34" at bounding box center [397, 350] width 370 height 14
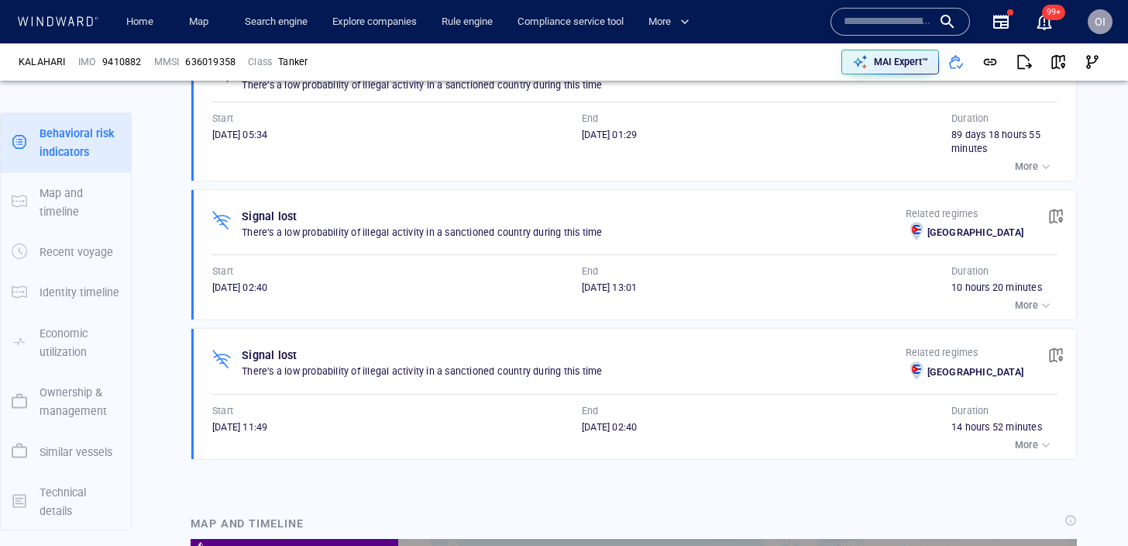
scroll to position [949, 0]
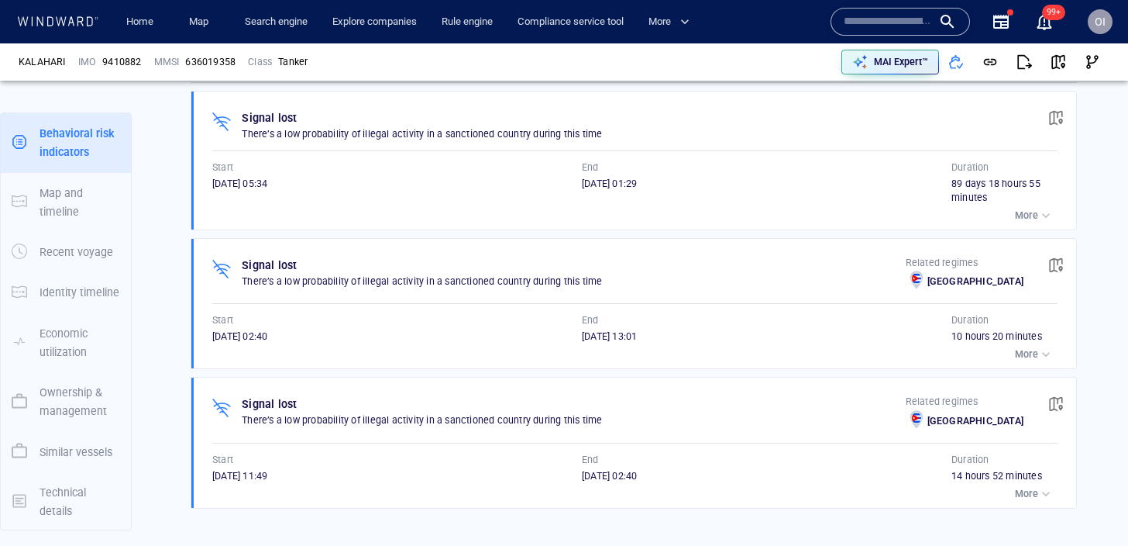
scroll to position [900, 0]
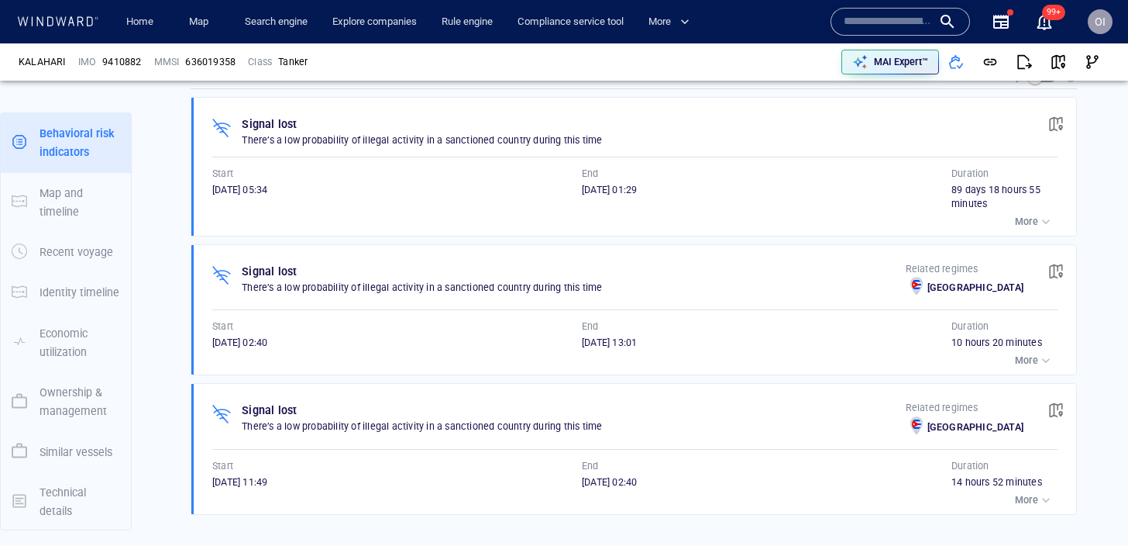
click at [796, 108] on div "Signal lost There’s a low probability of illegal activity in a sanctioned count…" at bounding box center [638, 167] width 875 height 138
click at [874, 184] on div "25/04/2025 01:29" at bounding box center [767, 190] width 370 height 14
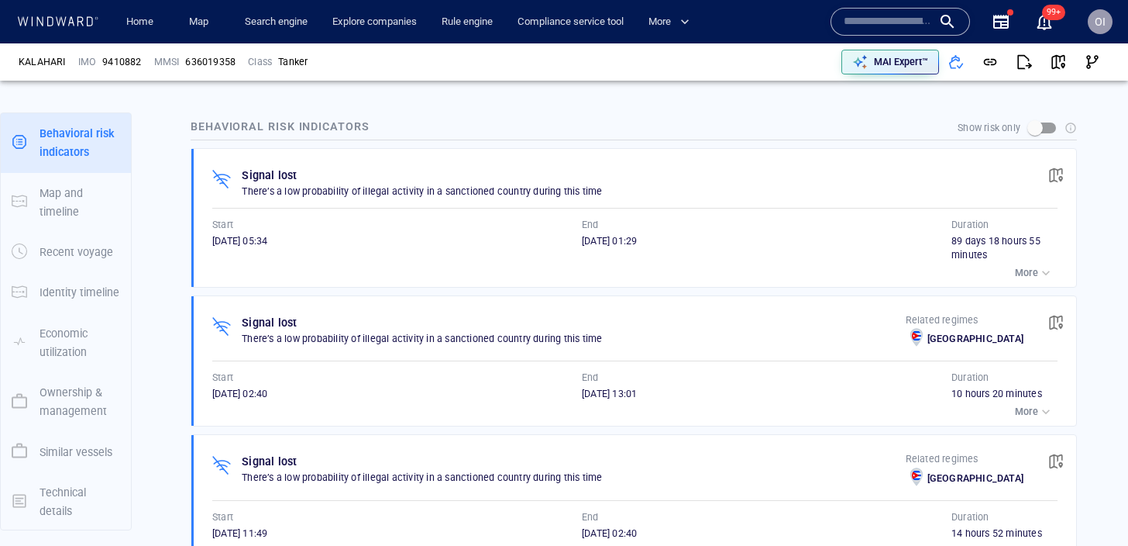
scroll to position [818, 0]
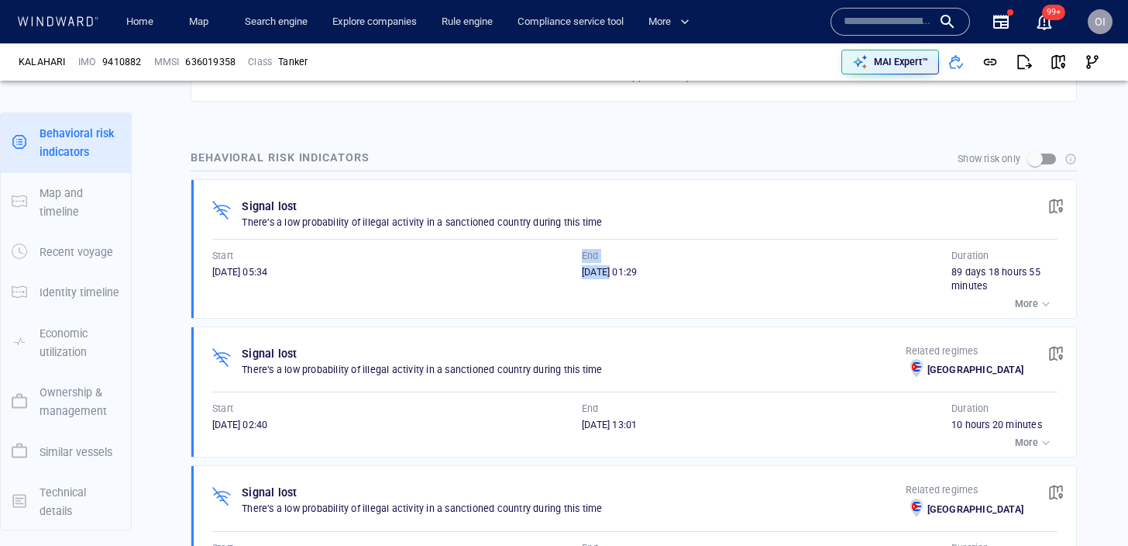
drag, startPoint x: 566, startPoint y: 274, endPoint x: 614, endPoint y: 274, distance: 48.0
click at [614, 274] on div "Start 25/01/2025 05:34 End 25/04/2025 01:29" at bounding box center [581, 271] width 739 height 44
click at [236, 305] on div "More" at bounding box center [634, 304] width 845 height 22
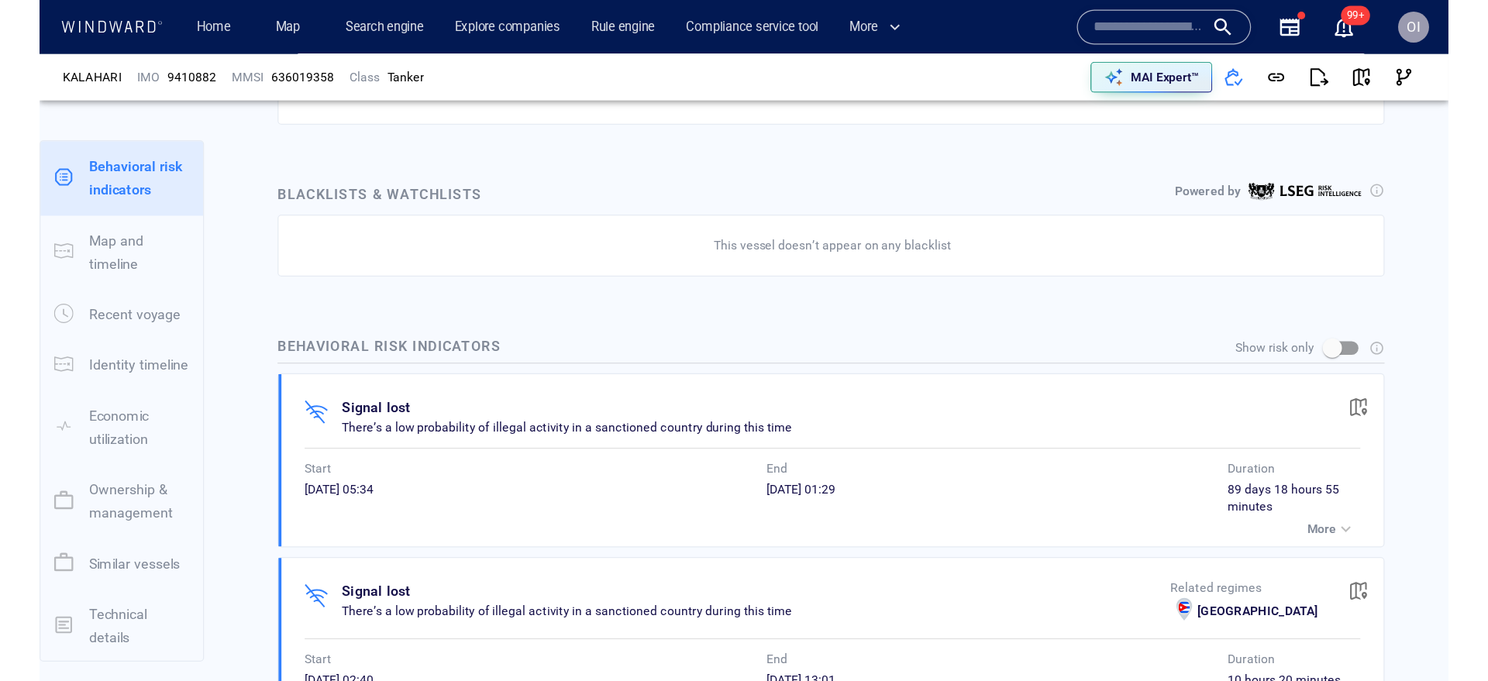
scroll to position [711, 0]
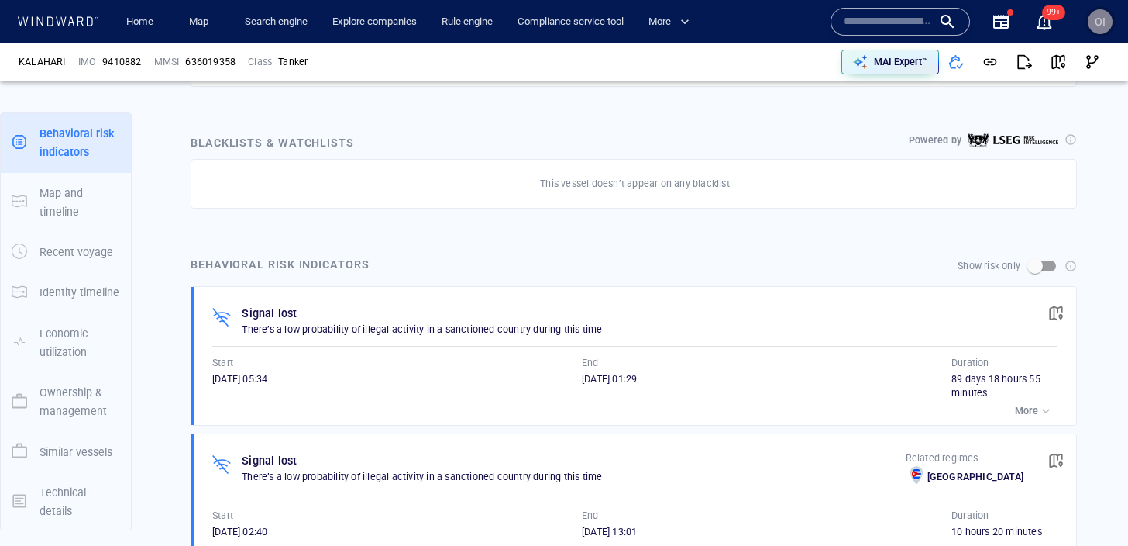
click at [1106, 25] on div "OI" at bounding box center [1100, 21] width 25 height 25
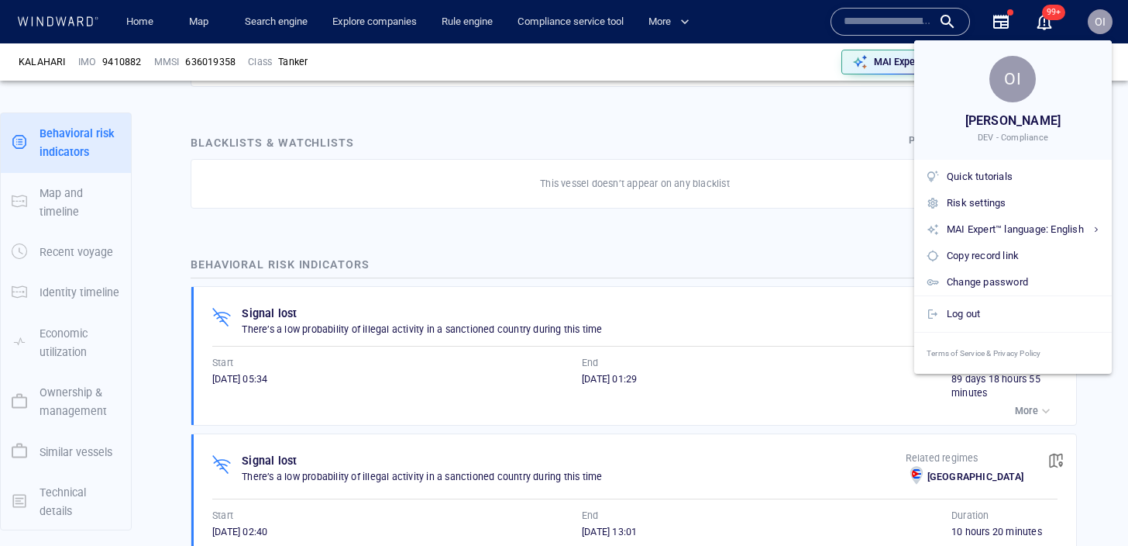
click at [780, 230] on div at bounding box center [564, 273] width 1128 height 546
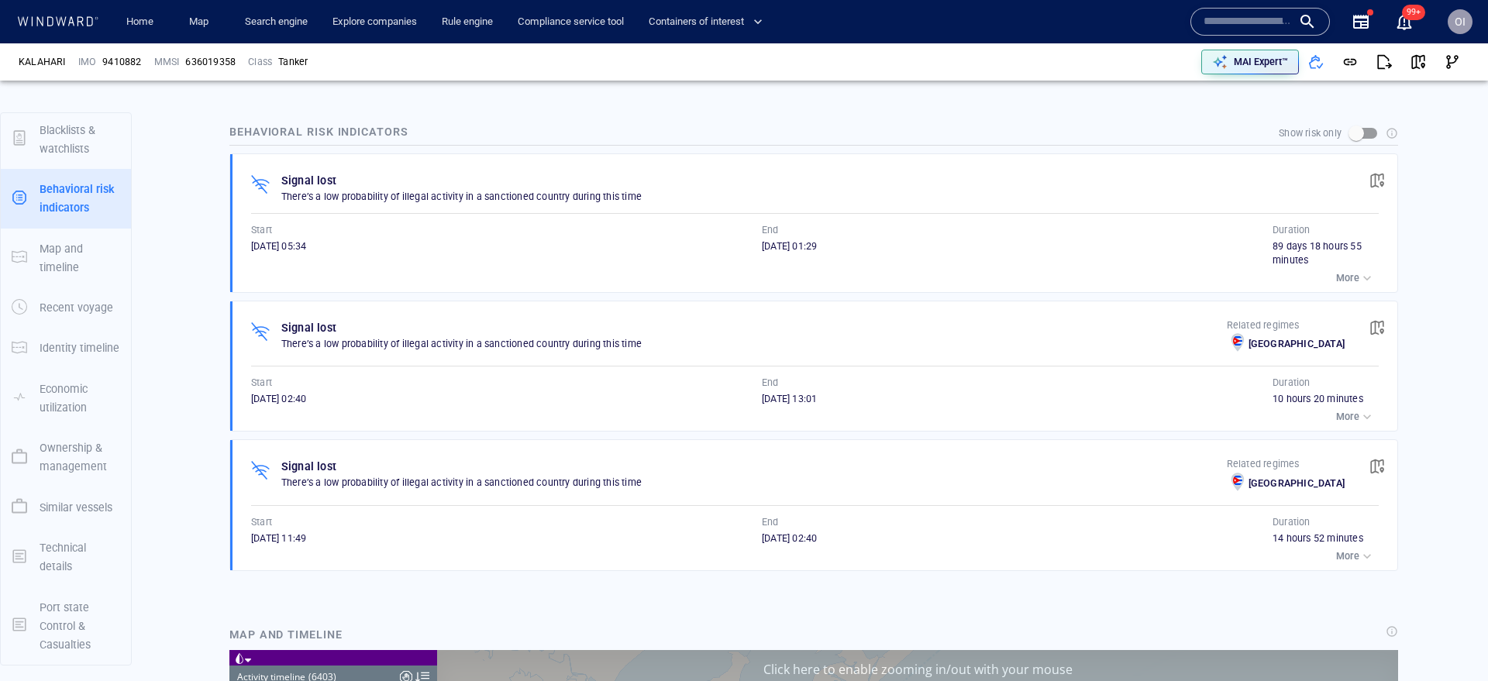
scroll to position [837, 0]
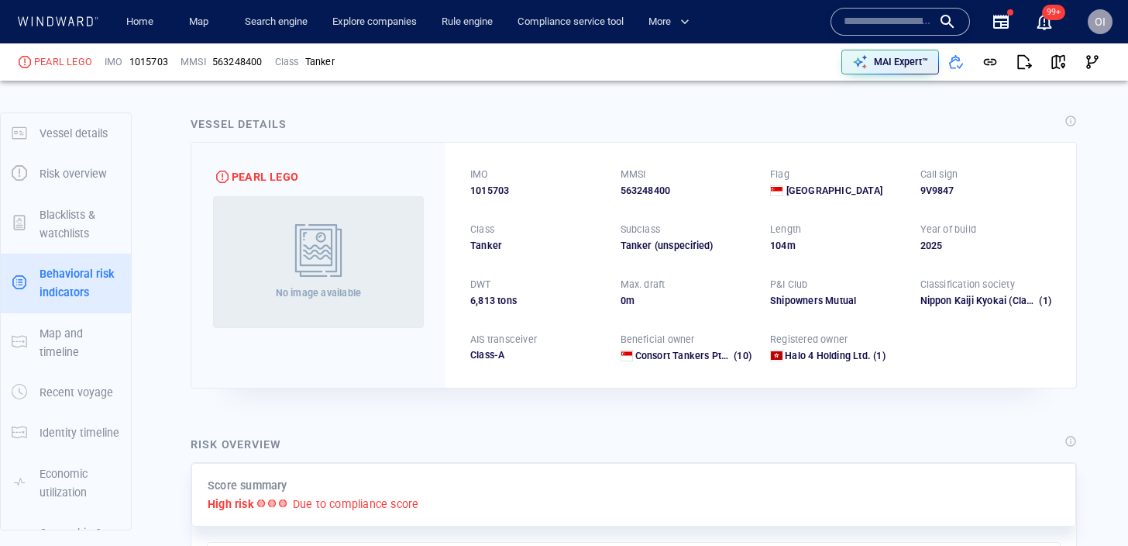
scroll to position [140, 0]
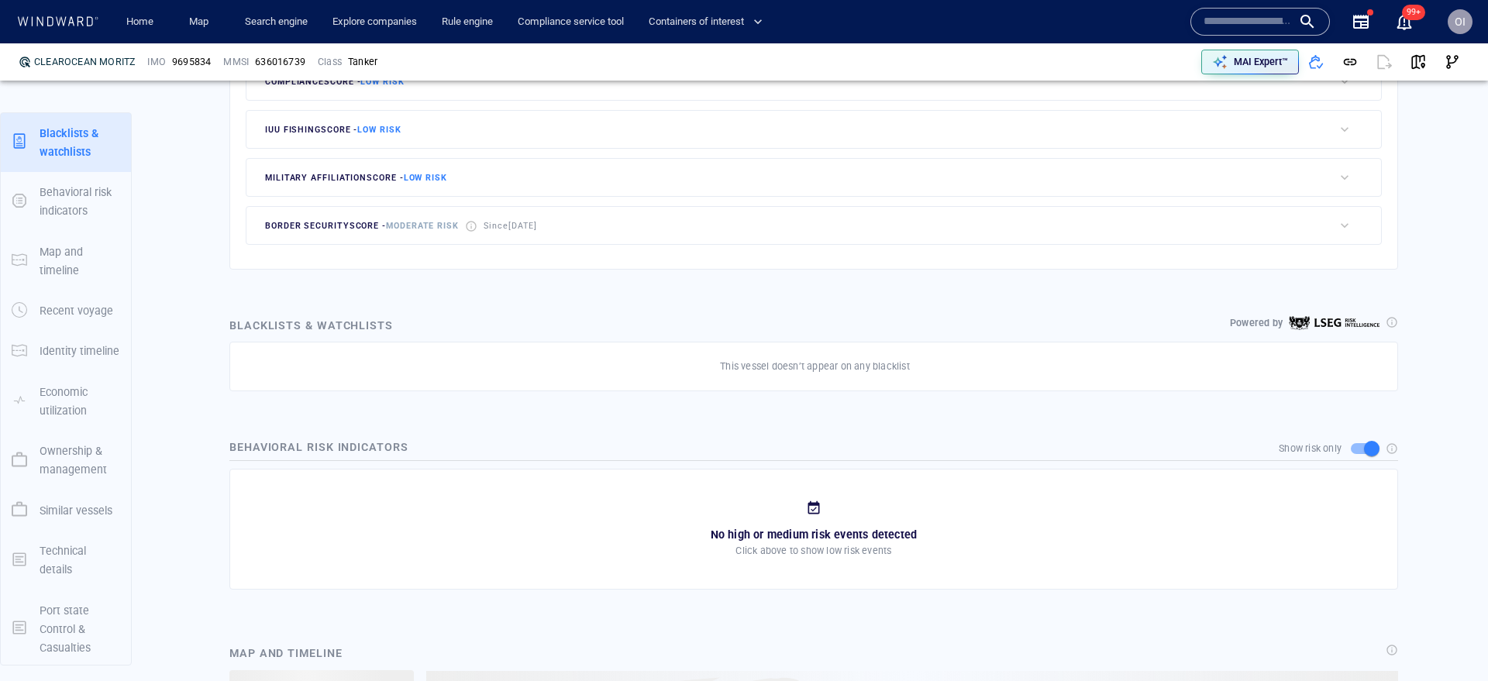
scroll to position [741, 0]
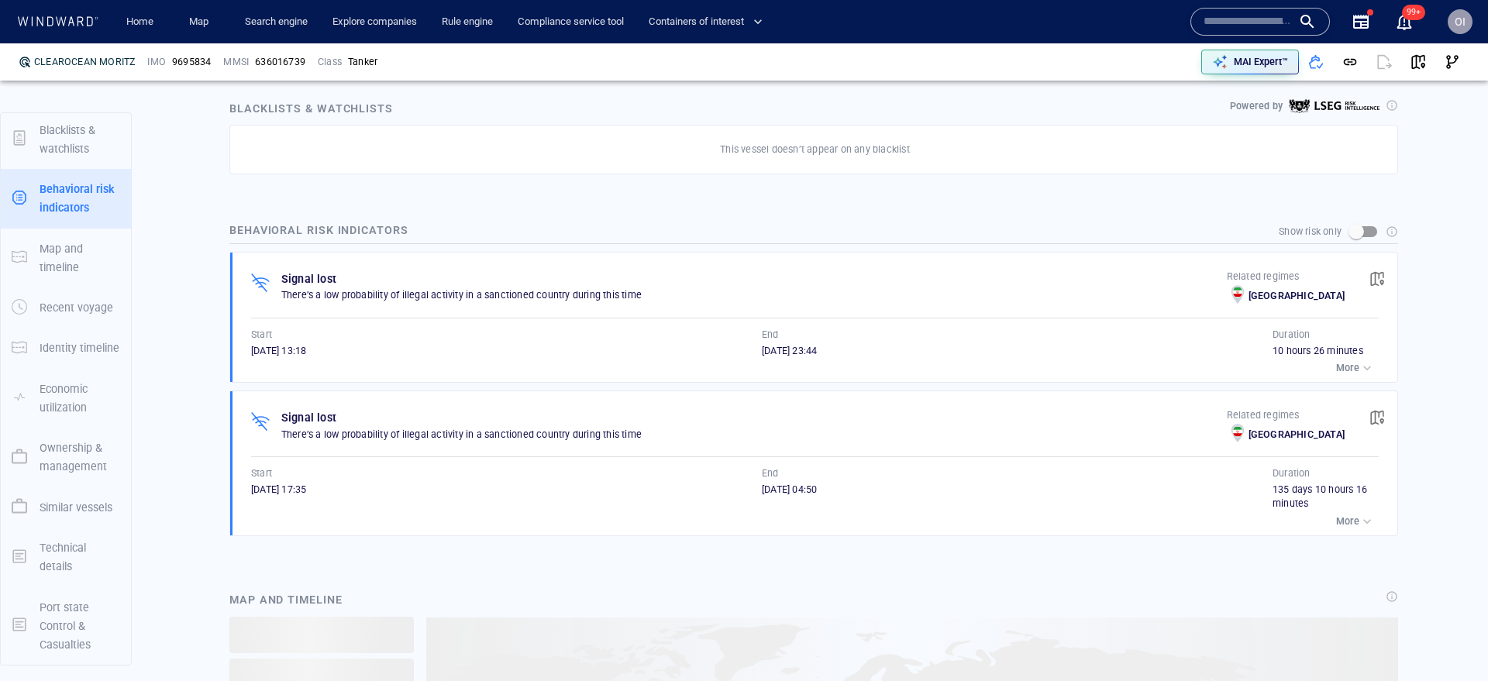
scroll to position [890, 0]
click at [1237, 7] on div "Name N/A IMO MMSI Call sign N/A Class N/A No positional data 99+" at bounding box center [1305, 22] width 254 height 62
click at [1237, 15] on input "text" at bounding box center [1247, 21] width 88 height 23
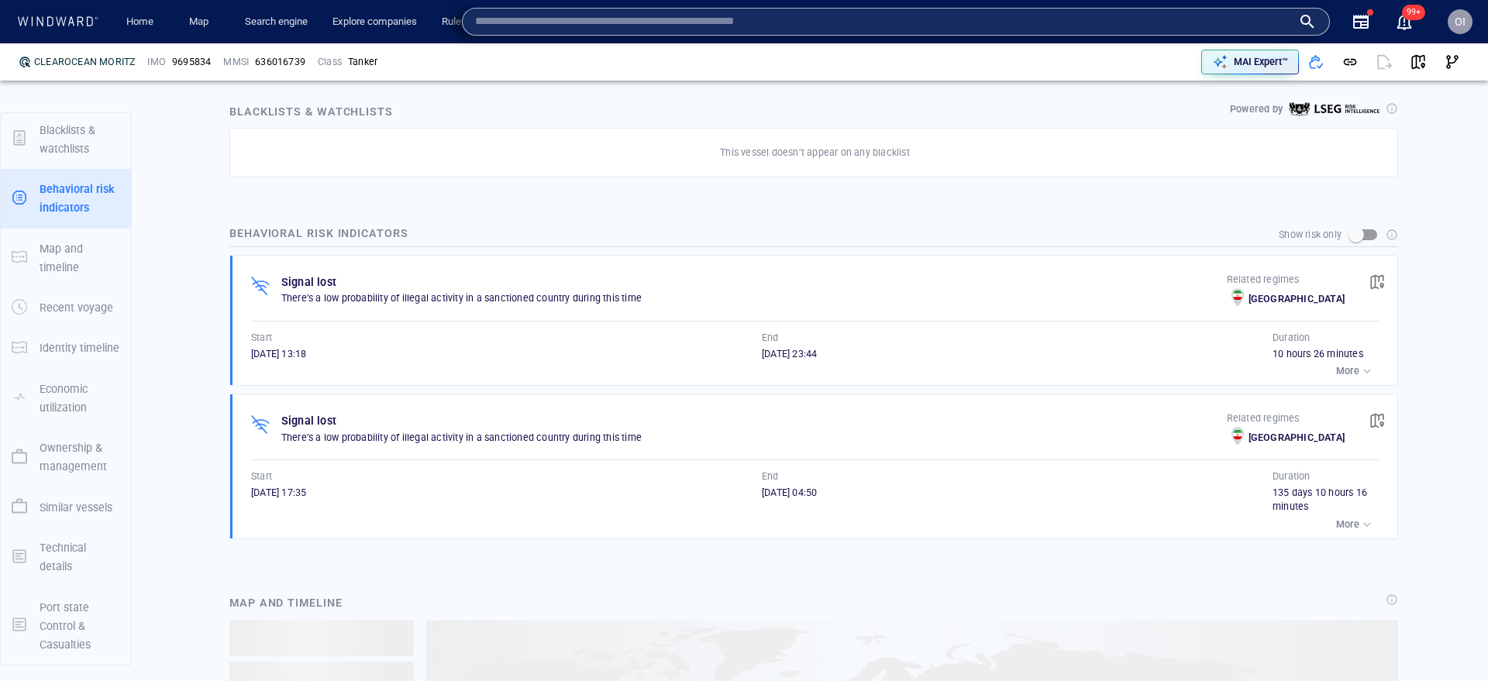
paste input "*******"
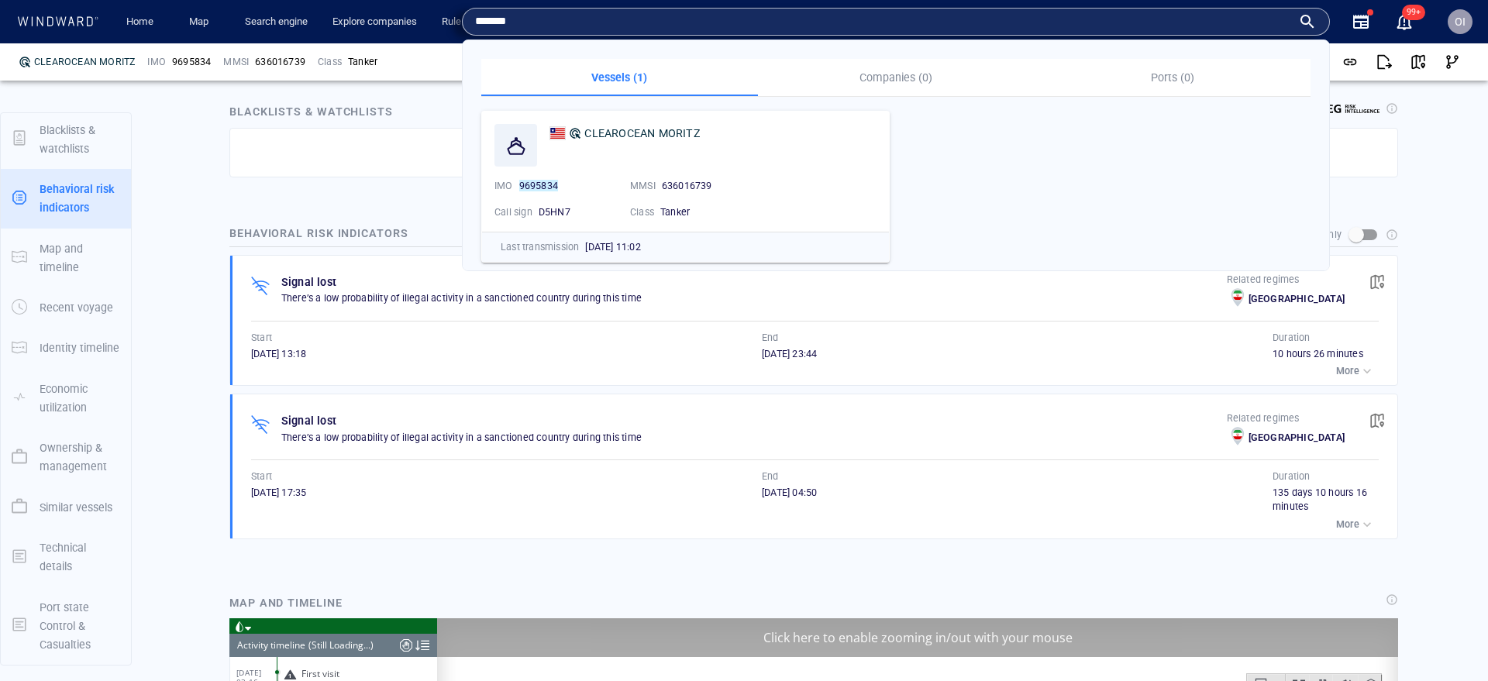
scroll to position [6407, 0]
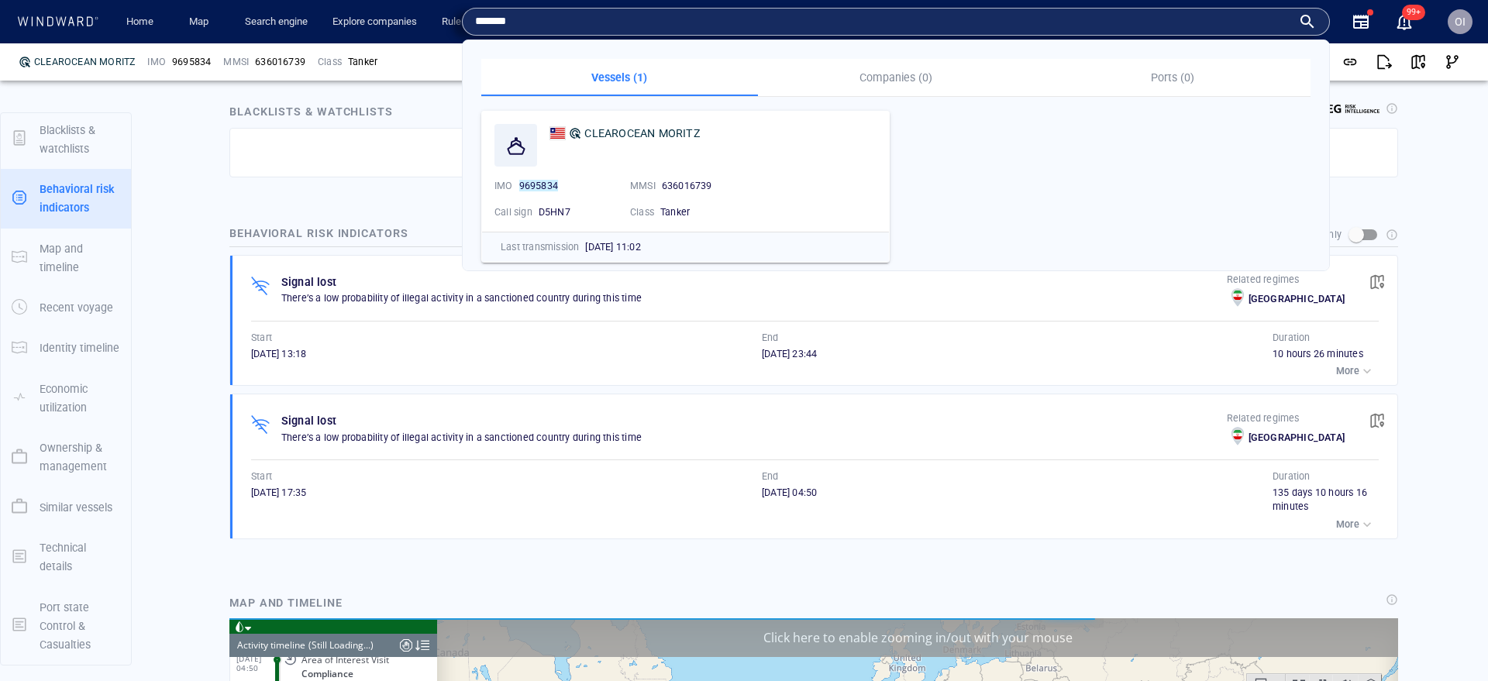
click at [339, 143] on div "This vessel doesn’t appear on any blacklist" at bounding box center [814, 153] width 1137 height 20
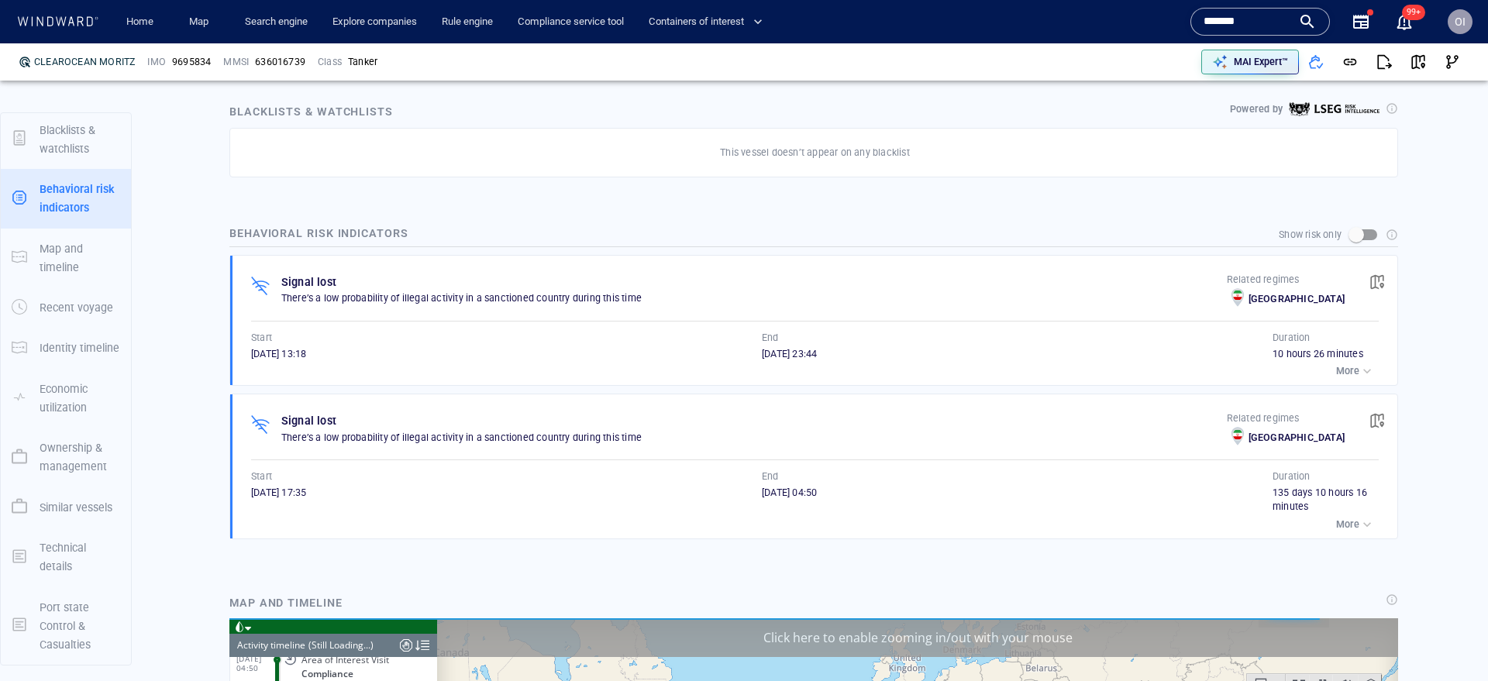
scroll to position [0, 0]
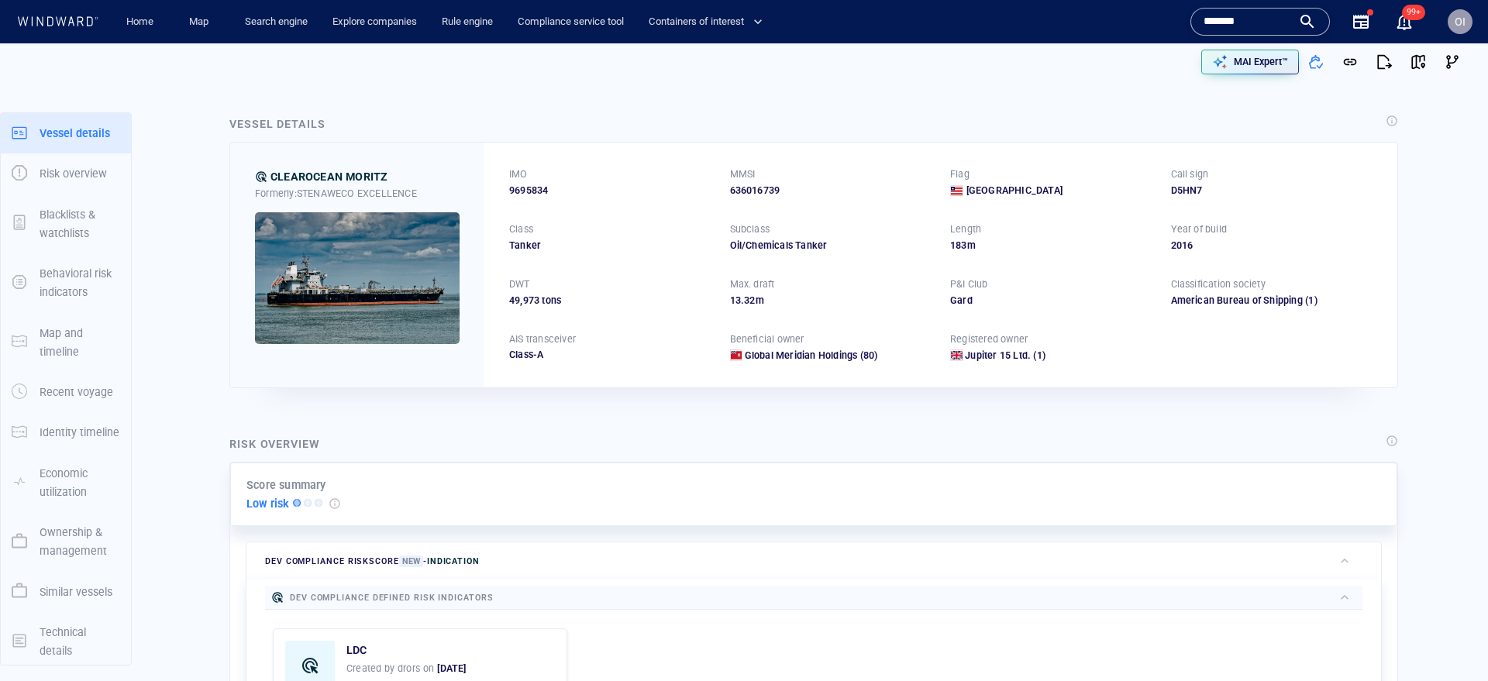
click at [1212, 19] on input "*******" at bounding box center [1247, 21] width 88 height 23
paste input "**"
type input "*********"
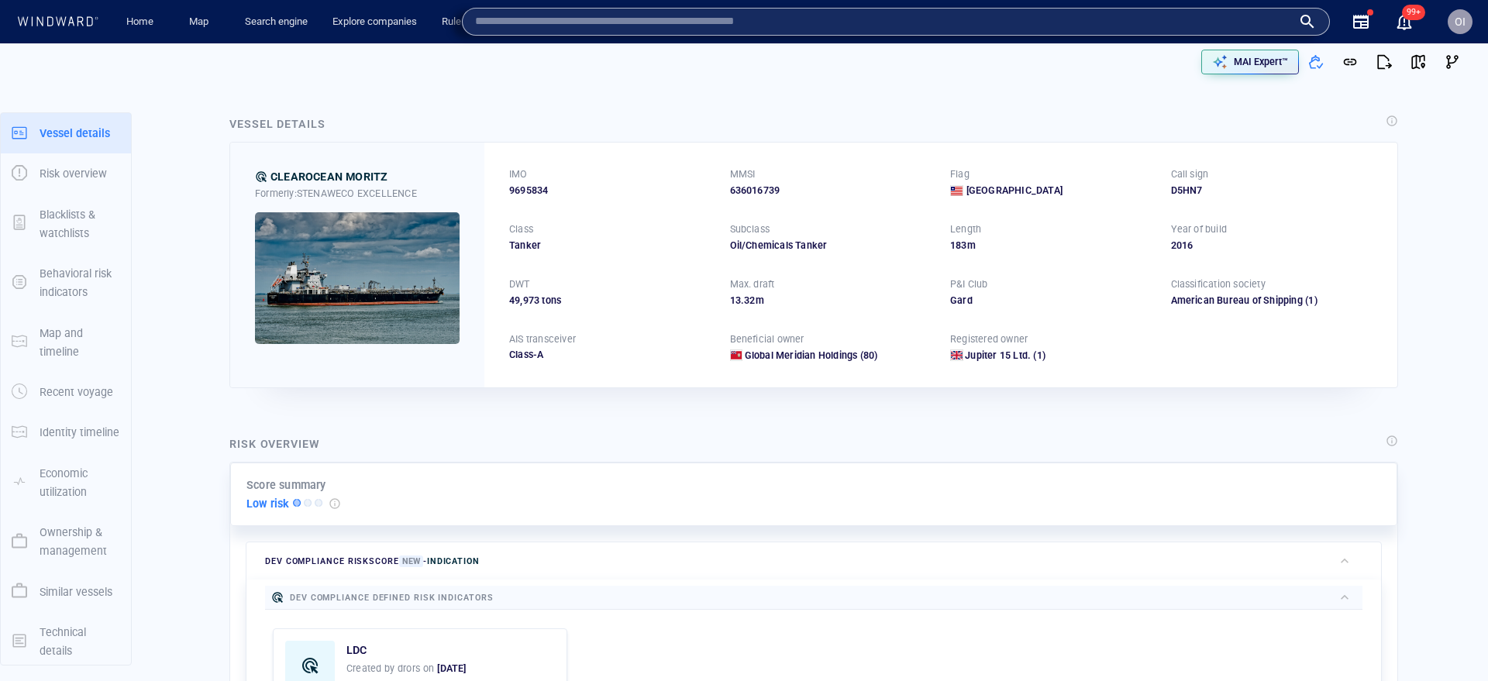
paste input "*******"
type input "*******"
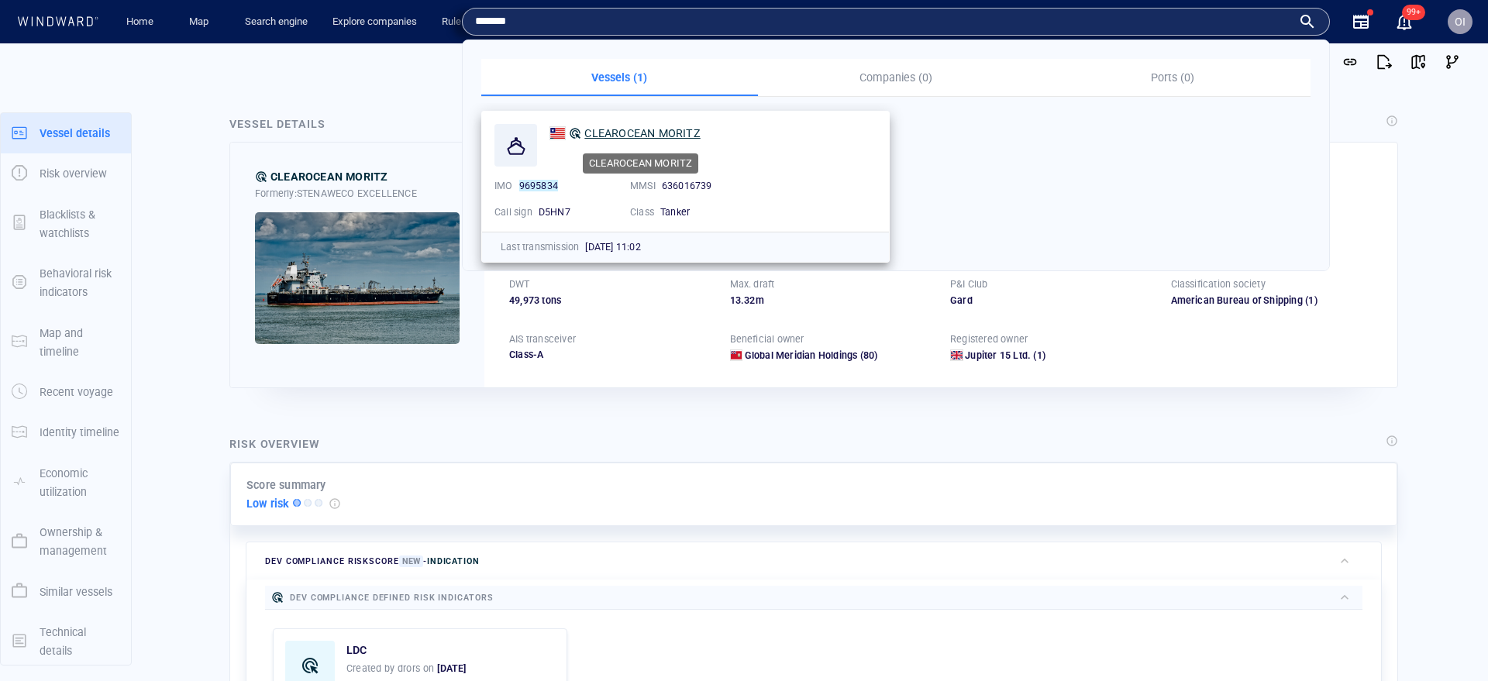
click at [666, 132] on span "CLEAROCEAN MORITZ" at bounding box center [641, 133] width 115 height 12
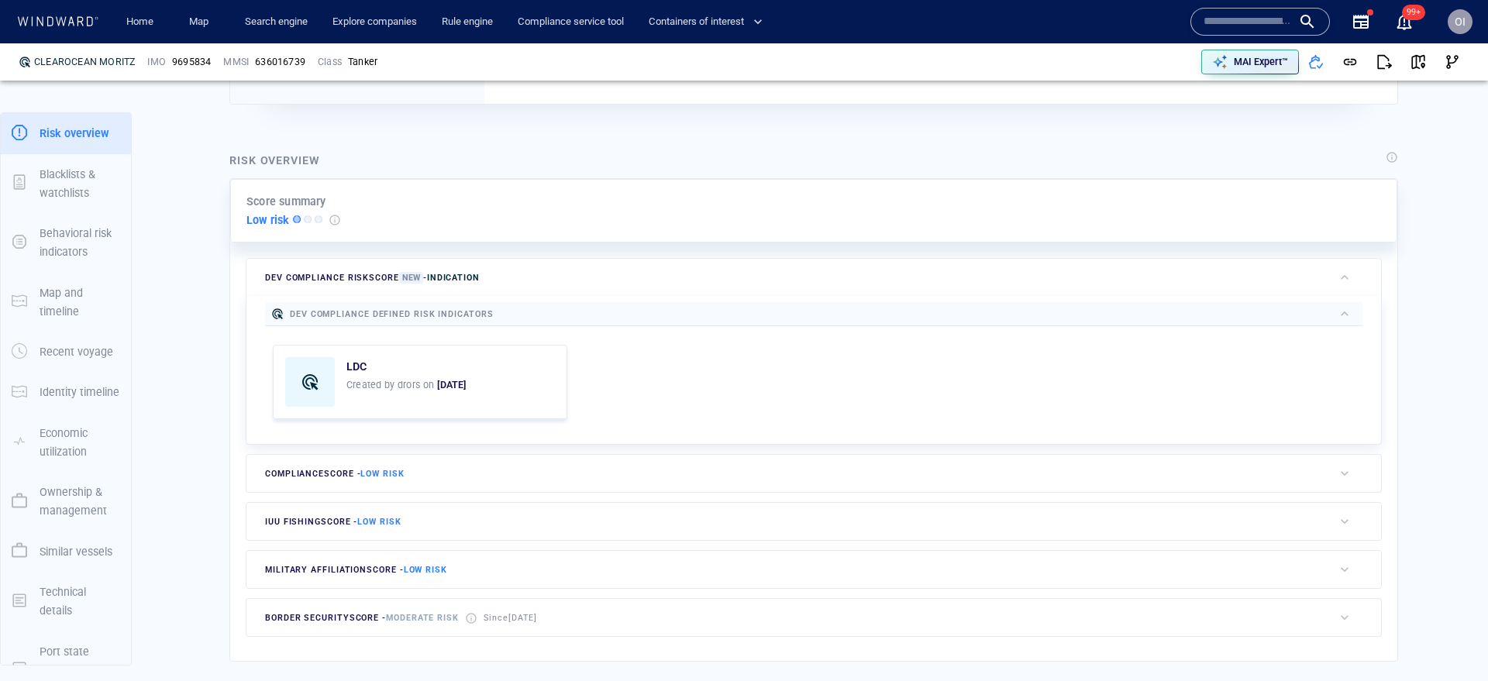
scroll to position [453, 0]
